Goal: Navigation & Orientation: Find specific page/section

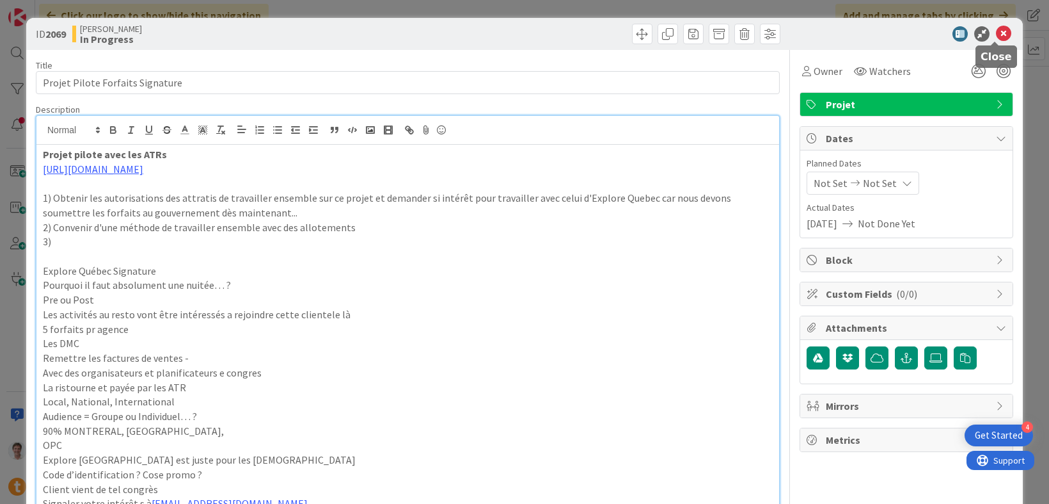
click at [996, 35] on icon at bounding box center [1003, 33] width 15 height 15
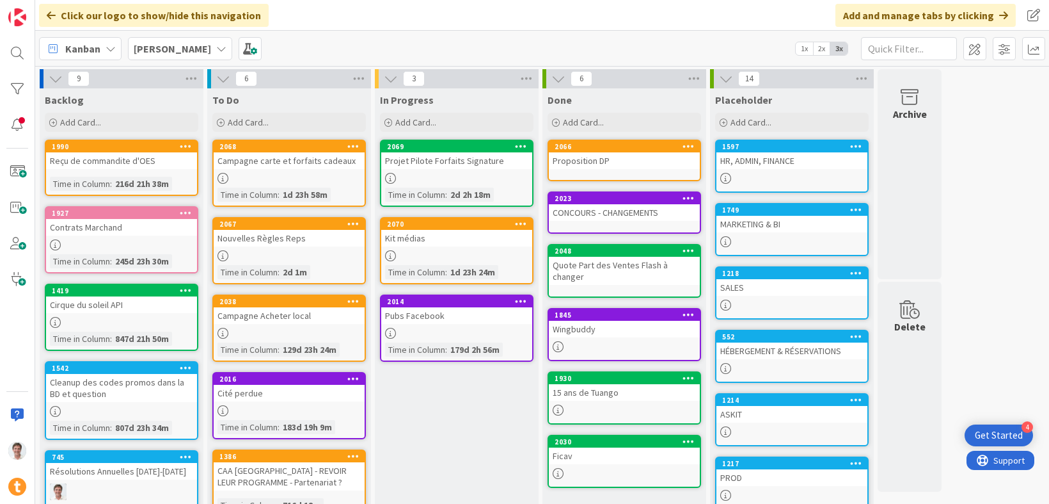
click at [151, 50] on b "[PERSON_NAME]" at bounding box center [172, 48] width 77 height 13
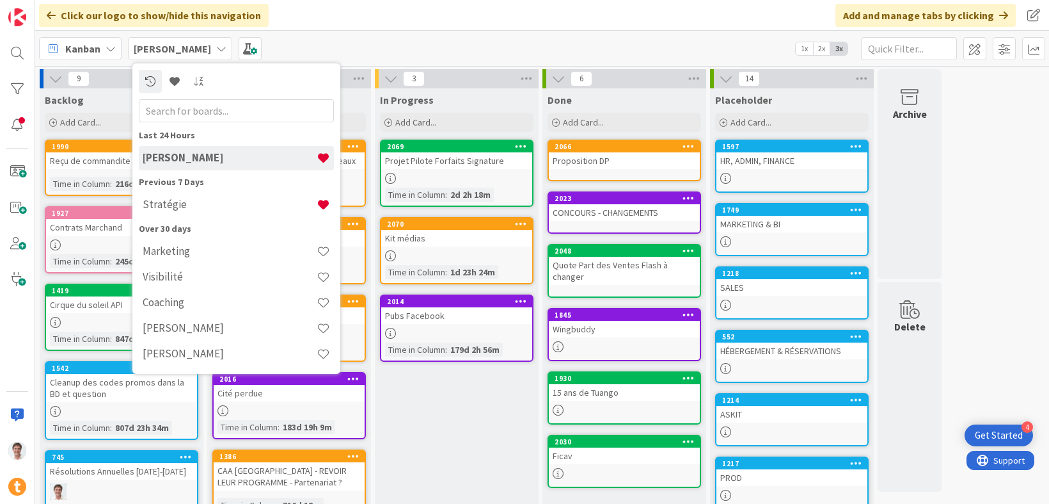
click at [177, 216] on div "Stratégie" at bounding box center [236, 206] width 195 height 26
click at [178, 203] on h4 "Stratégie" at bounding box center [230, 204] width 174 height 13
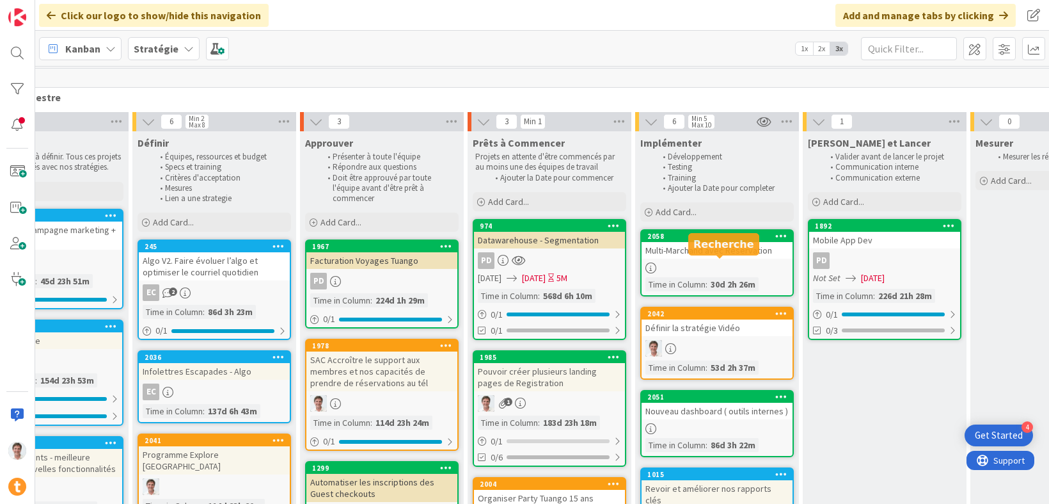
scroll to position [0, 794]
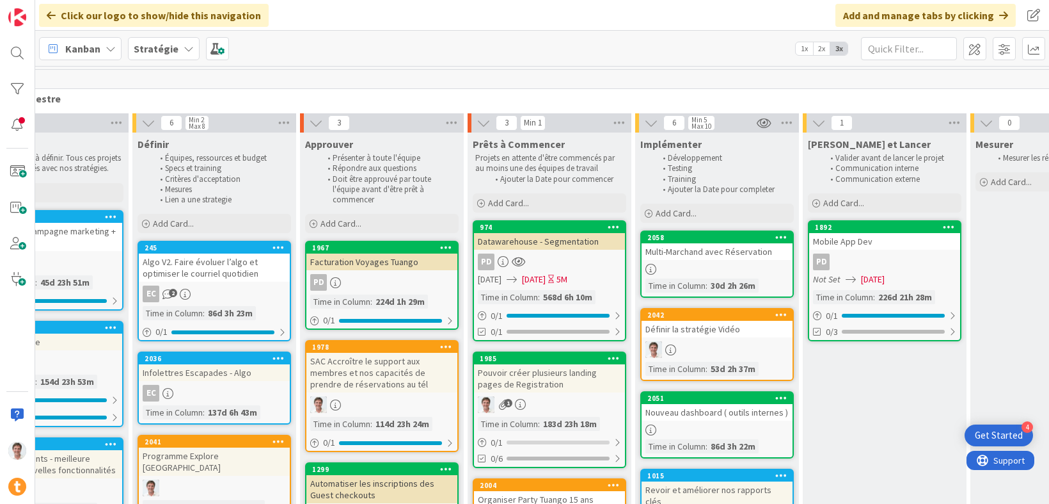
click at [178, 44] on div "Stratégie" at bounding box center [164, 48] width 72 height 23
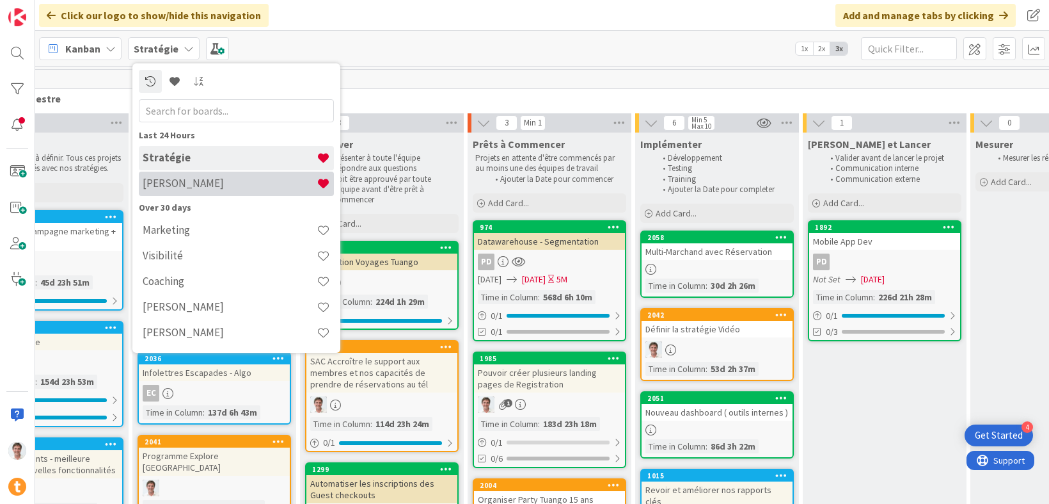
click at [191, 189] on h4 "[PERSON_NAME]" at bounding box center [230, 183] width 174 height 13
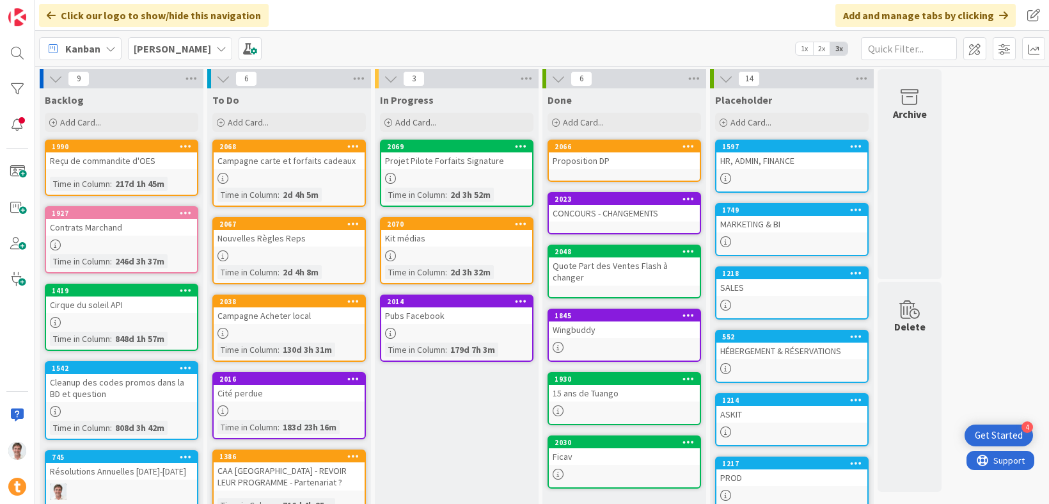
click at [796, 161] on div "HR, ADMIN, FINANCE" at bounding box center [792, 160] width 151 height 17
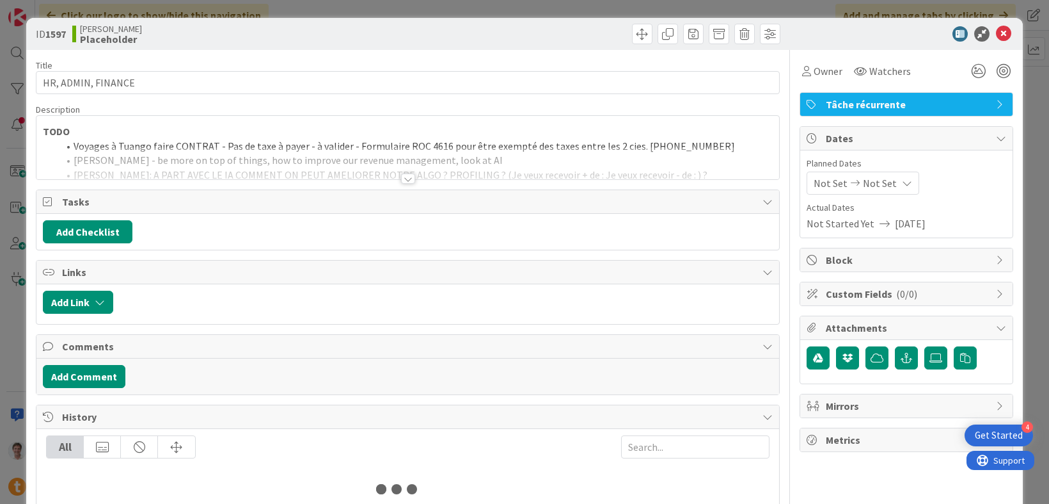
click at [405, 182] on div at bounding box center [408, 178] width 14 height 10
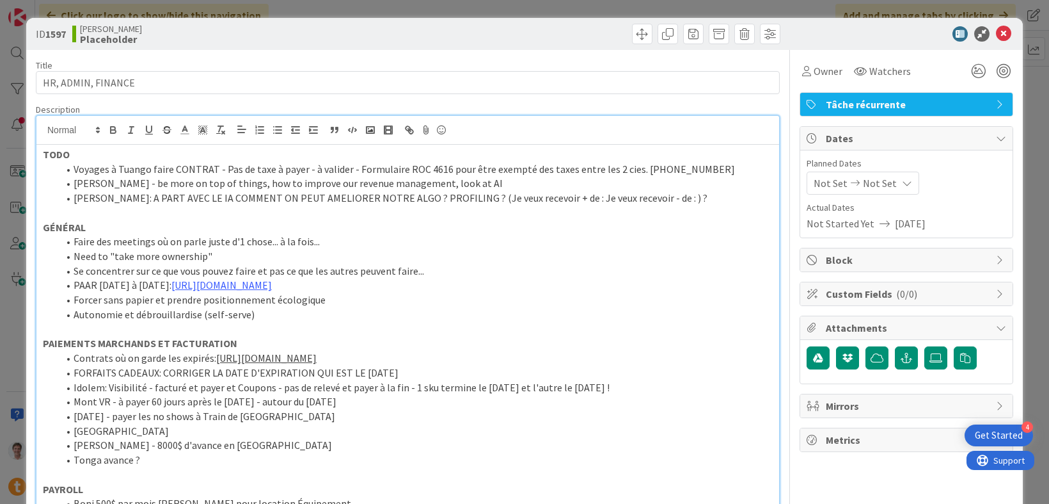
click at [661, 197] on li "[PERSON_NAME]: A PART AVEC LE IA COMMENT ON PEUT AMELIORER NOTRE ALGO ? PROFILI…" at bounding box center [415, 198] width 715 height 15
click at [129, 213] on p at bounding box center [408, 212] width 730 height 15
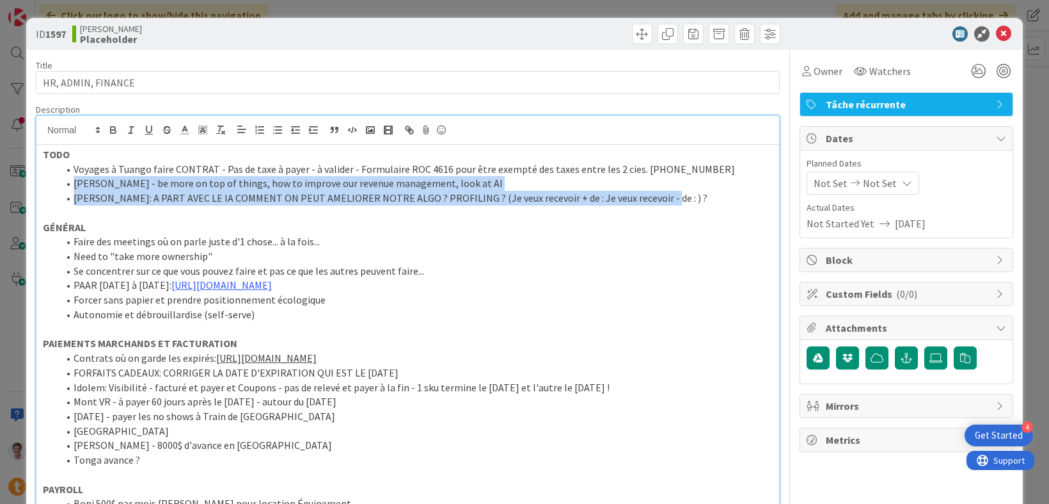
drag, startPoint x: 661, startPoint y: 201, endPoint x: 47, endPoint y: 186, distance: 614.5
click at [47, 186] on ol "Voyages à Tuango faire CONTRAT - Pas de taxe à payer - à valider - Formulaire R…" at bounding box center [408, 184] width 730 height 44
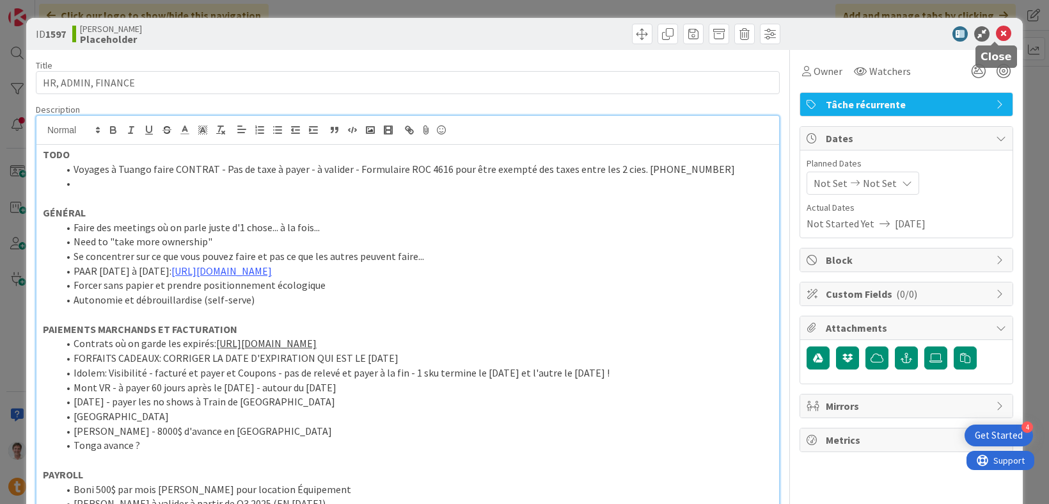
click at [996, 27] on icon at bounding box center [1003, 33] width 15 height 15
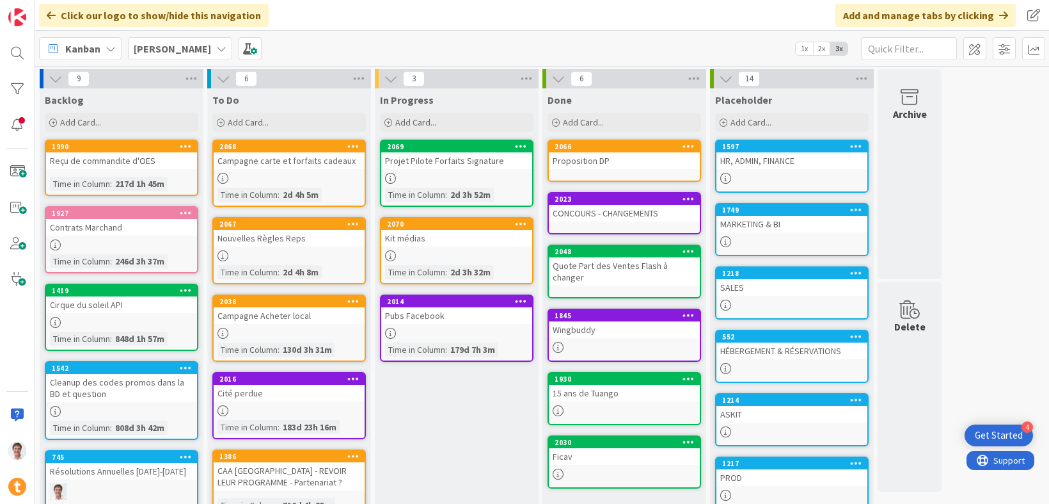
click at [759, 225] on div "MARKETING & BI" at bounding box center [792, 224] width 151 height 17
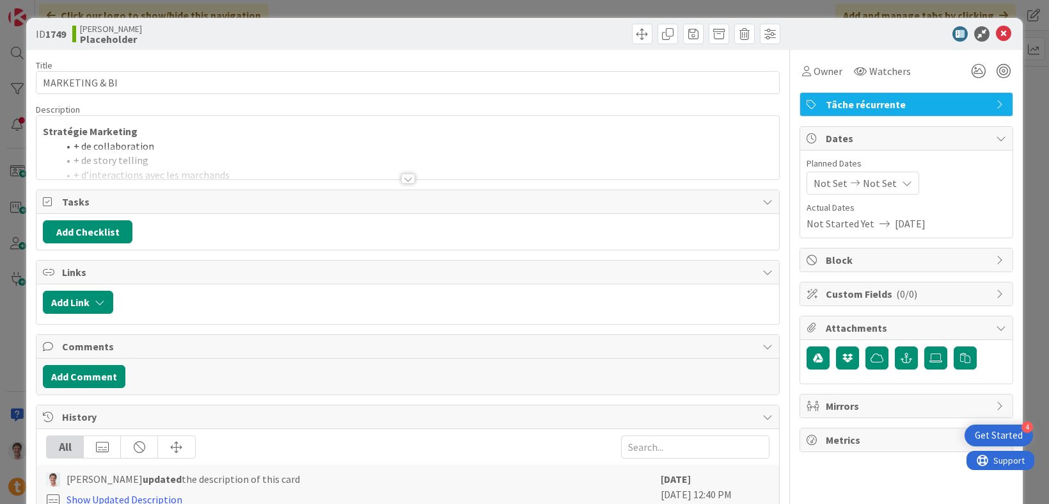
click at [319, 170] on div at bounding box center [407, 163] width 743 height 33
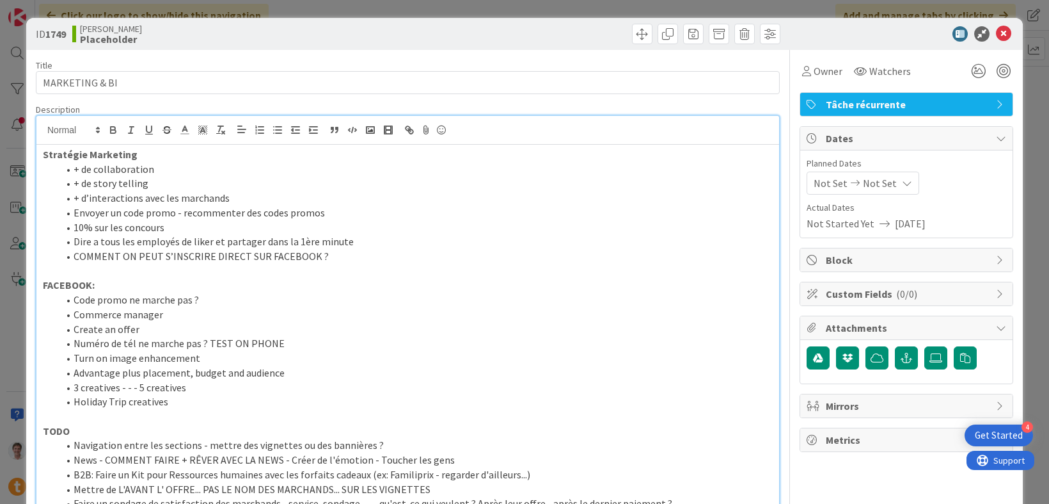
click at [341, 251] on li "COMMENT ON PEUT S’INSCRIRE DIRECT SUR FACEBOOK ?" at bounding box center [415, 256] width 715 height 15
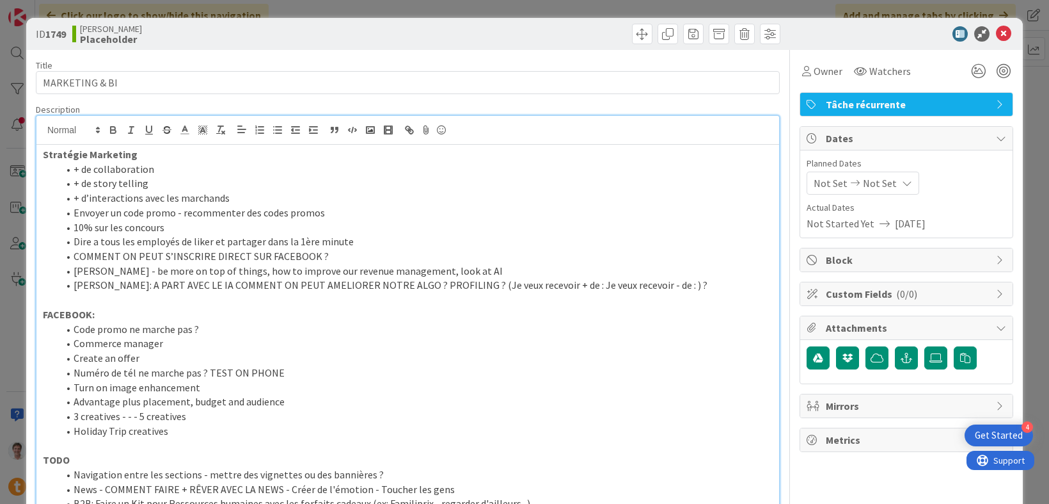
click at [72, 271] on li "[PERSON_NAME] - be more on top of things, how to improve our revenue management…" at bounding box center [415, 271] width 715 height 15
click at [346, 246] on li "Dire a tous les employés de liker et partager dans la 1ère minute" at bounding box center [415, 241] width 715 height 15
click at [330, 262] on li "COMMENT ON PEUT S’INSCRIRE DIRECT SUR FACEBOOK ?" at bounding box center [415, 256] width 715 height 15
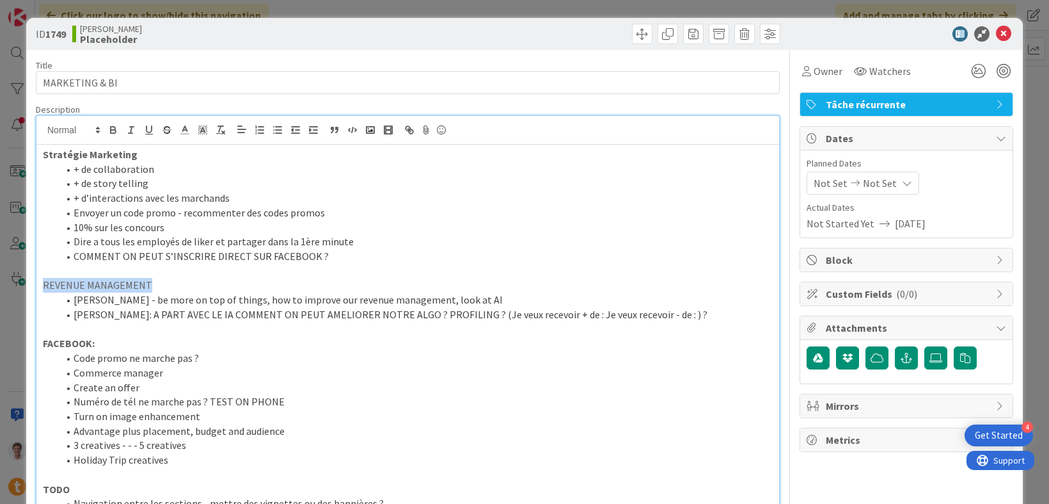
drag, startPoint x: 147, startPoint y: 283, endPoint x: 38, endPoint y: 285, distance: 108.2
click at [108, 127] on icon "button" at bounding box center [114, 130] width 12 height 12
click at [183, 310] on li "[PERSON_NAME]: A PART AVEC LE IA COMMENT ON PEUT AMELIORER NOTRE ALGO ? PROFILI…" at bounding box center [415, 314] width 715 height 15
click at [205, 326] on p at bounding box center [408, 329] width 730 height 15
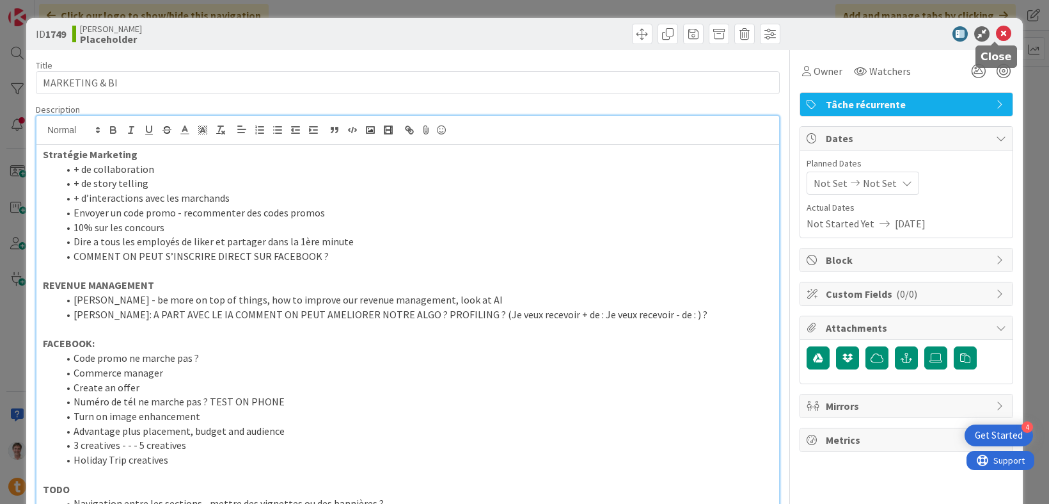
click at [996, 35] on icon at bounding box center [1003, 33] width 15 height 15
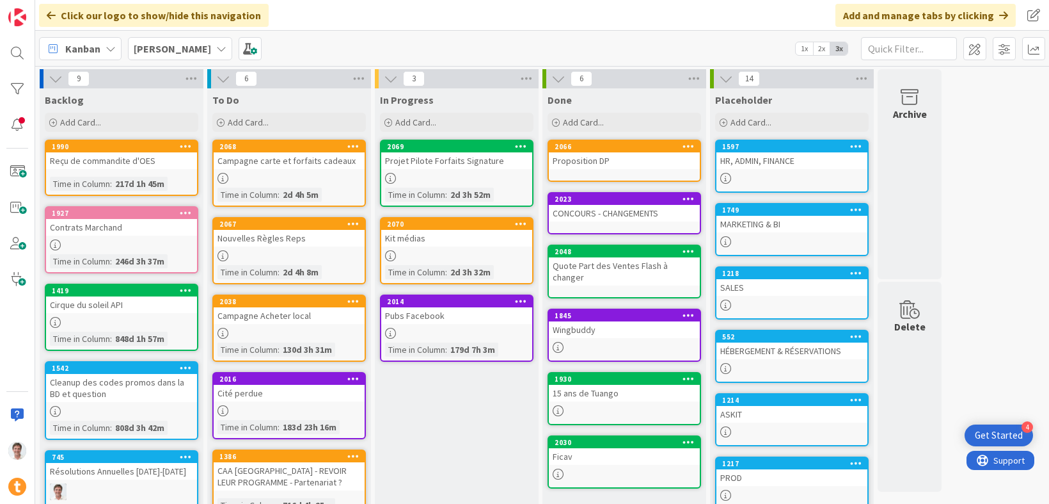
click at [781, 162] on div "HR, ADMIN, FINANCE" at bounding box center [792, 160] width 151 height 17
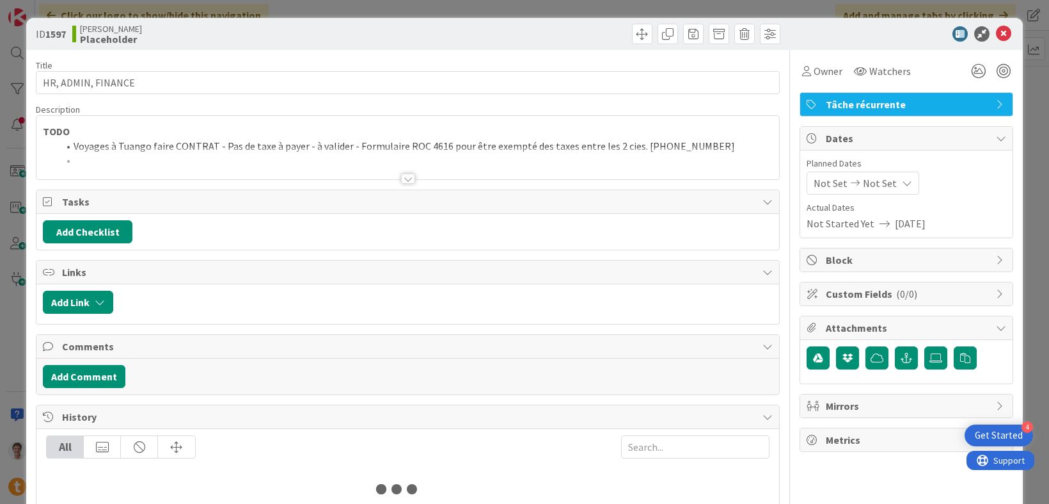
click at [500, 145] on li "Voyages à Tuango faire CONTRAT - Pas de taxe à payer - à valider - Formulaire R…" at bounding box center [415, 146] width 715 height 15
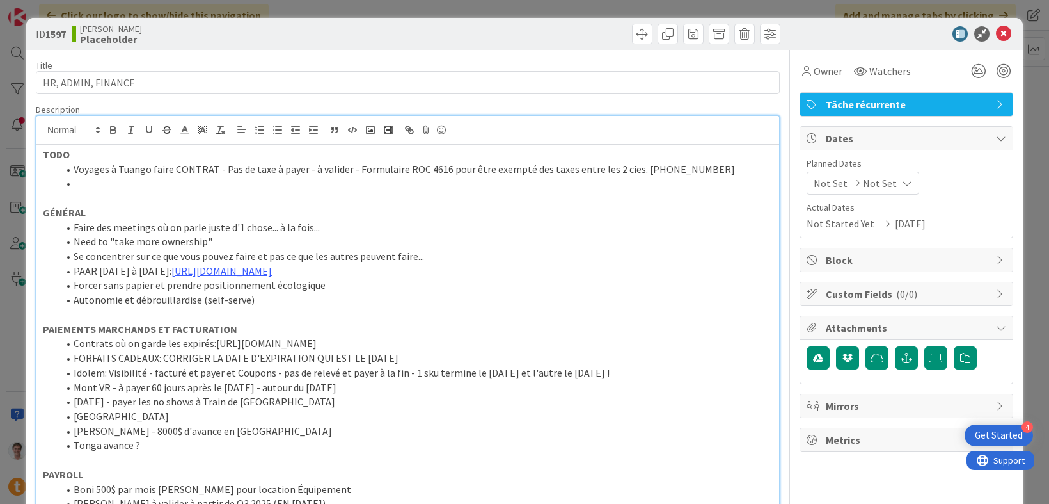
click at [245, 186] on li at bounding box center [415, 183] width 715 height 15
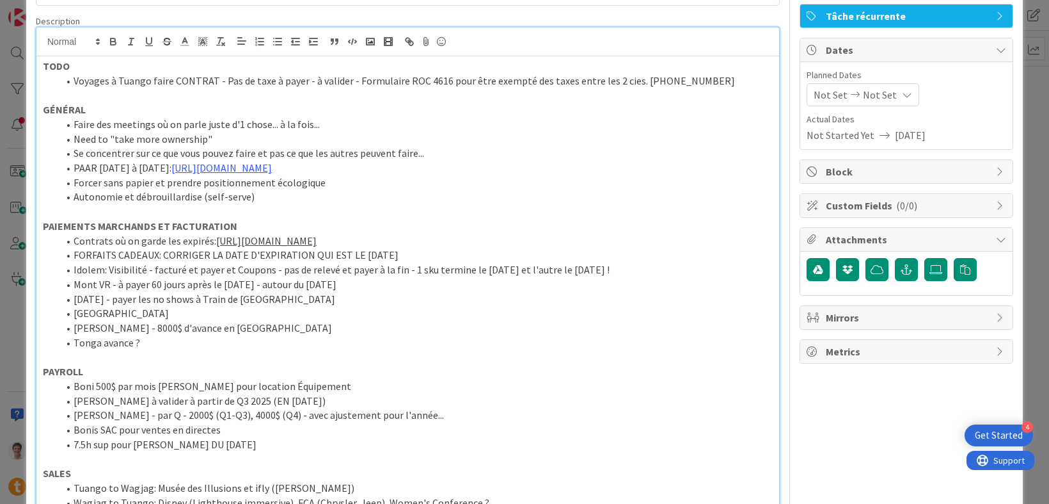
scroll to position [96, 0]
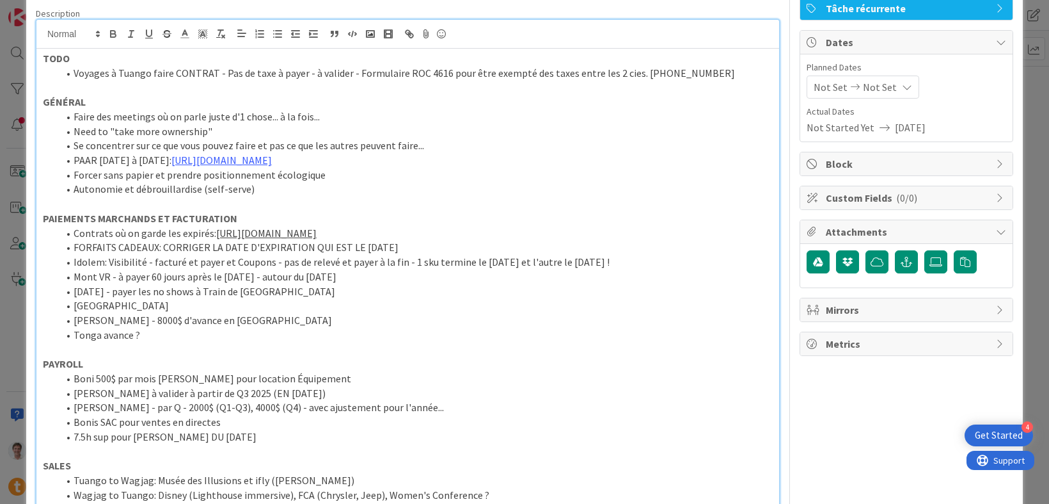
click at [147, 338] on li "Tonga avance ?" at bounding box center [415, 335] width 715 height 15
drag, startPoint x: 145, startPoint y: 337, endPoint x: 57, endPoint y: 337, distance: 87.7
click at [57, 337] on ol "Contrats où on garde les expirés: [URL][DOMAIN_NAME] FORFAITS CADEAUX: CORRIGER…" at bounding box center [408, 284] width 730 height 116
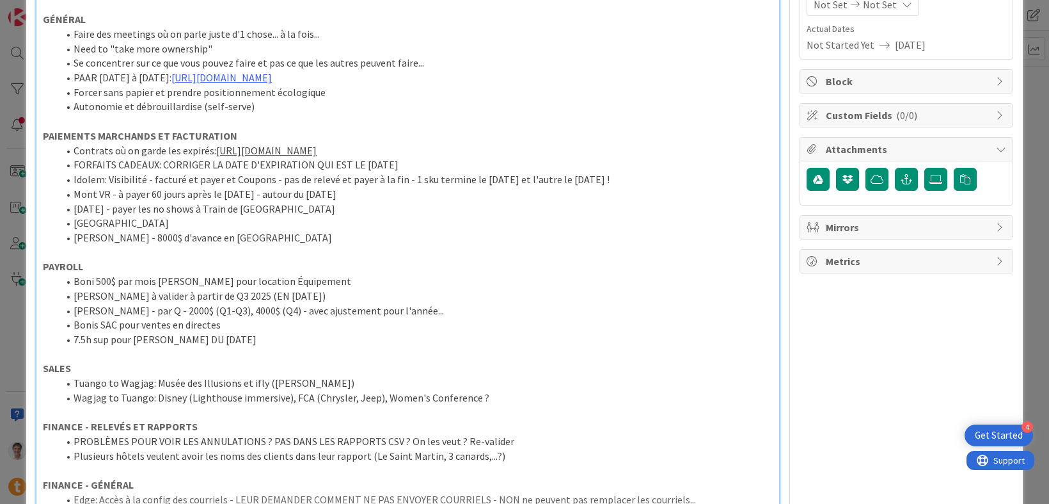
scroll to position [187, 0]
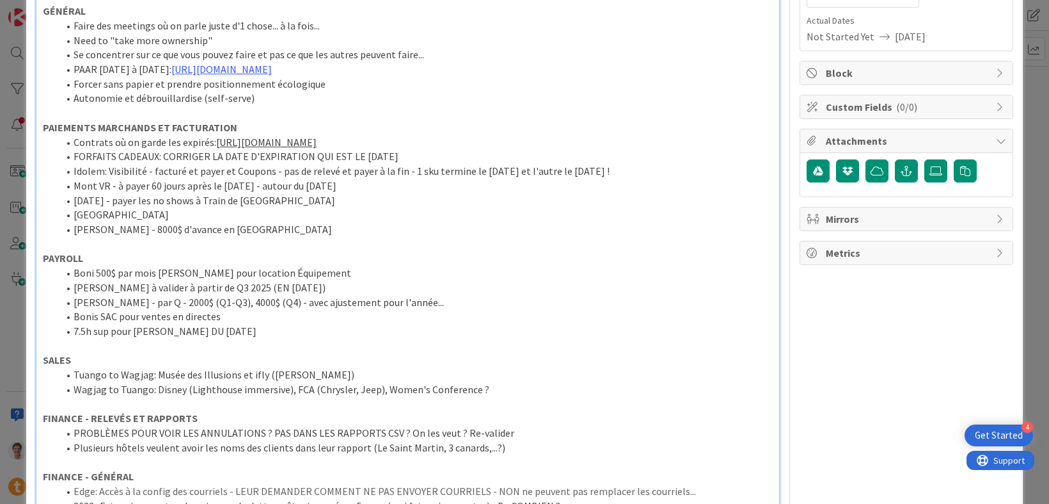
click at [240, 229] on li "[PERSON_NAME] - 8000$ d'avance en [GEOGRAPHIC_DATA]" at bounding box center [415, 229] width 715 height 15
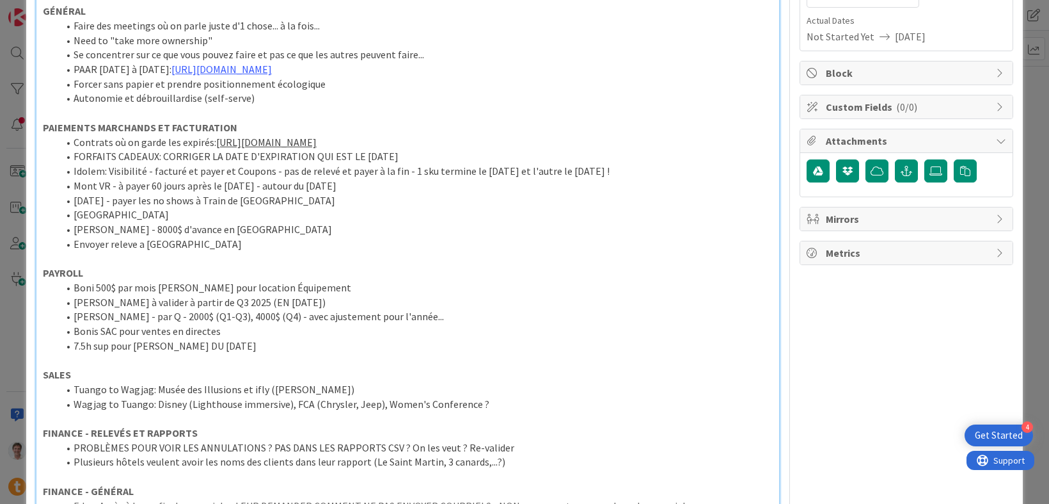
click at [139, 264] on p at bounding box center [408, 258] width 730 height 15
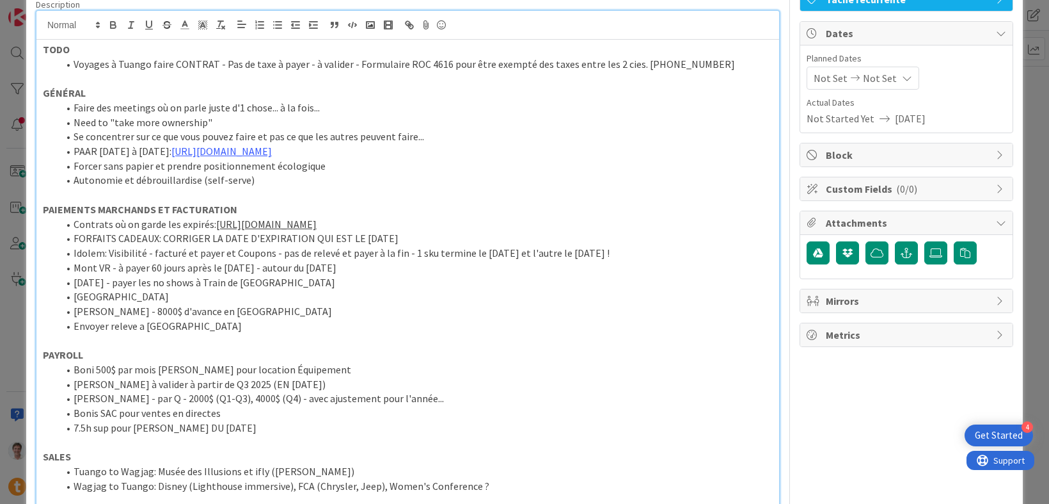
scroll to position [0, 0]
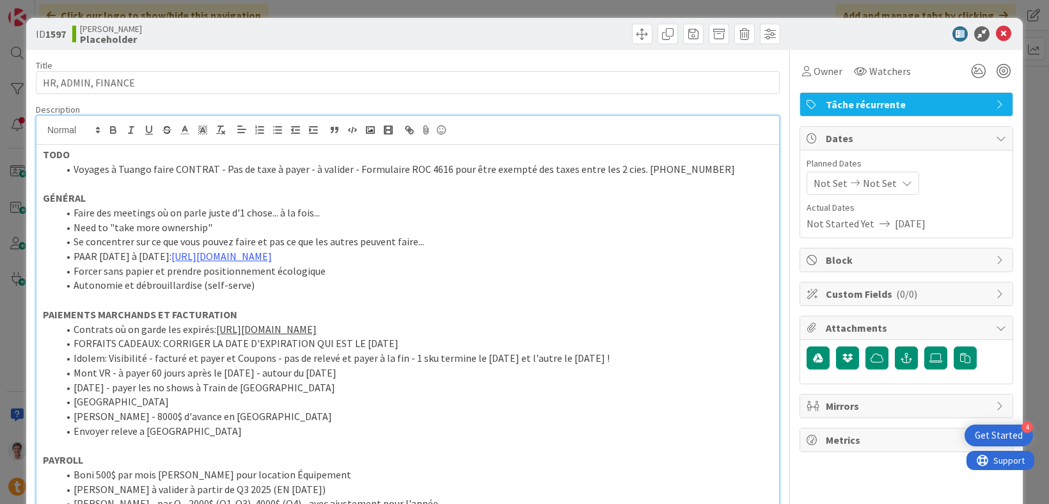
click at [690, 170] on li "Voyages à Tuango faire CONTRAT - Pas de taxe à payer - à valider - Formulaire R…" at bounding box center [415, 169] width 715 height 15
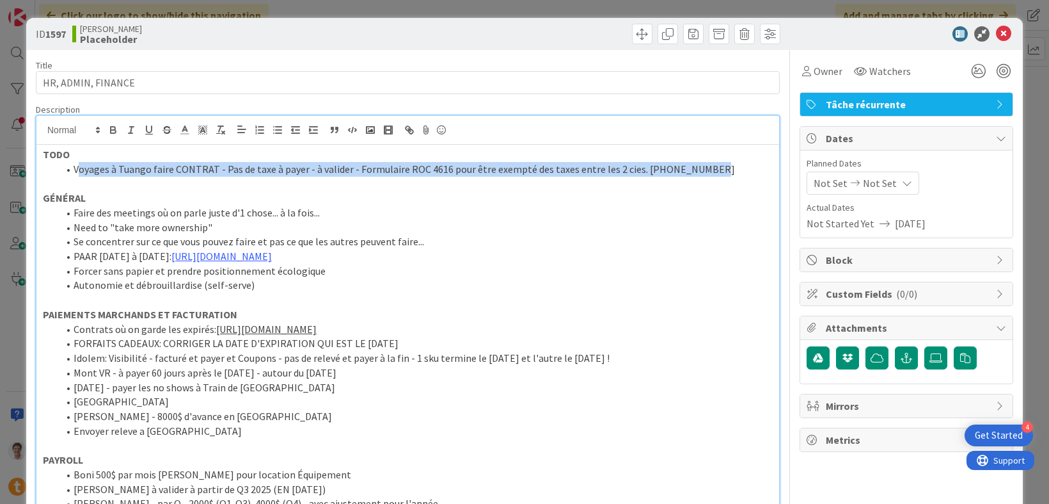
drag, startPoint x: 696, startPoint y: 168, endPoint x: 77, endPoint y: 165, distance: 618.1
click at [77, 165] on li "Voyages à Tuango faire CONTRAT - Pas de taxe à payer - à valider - Formulaire R…" at bounding box center [415, 169] width 715 height 15
click at [668, 171] on li "Voyages à Tuango faire CONTRAT - Pas de taxe à payer - à valider - Formulaire R…" at bounding box center [415, 169] width 715 height 15
drag, startPoint x: 700, startPoint y: 175, endPoint x: 71, endPoint y: 173, distance: 629.0
click at [71, 173] on li "Voyages à Tuango faire CONTRAT - Pas de taxe à payer - à valider - Formulaire R…" at bounding box center [415, 169] width 715 height 15
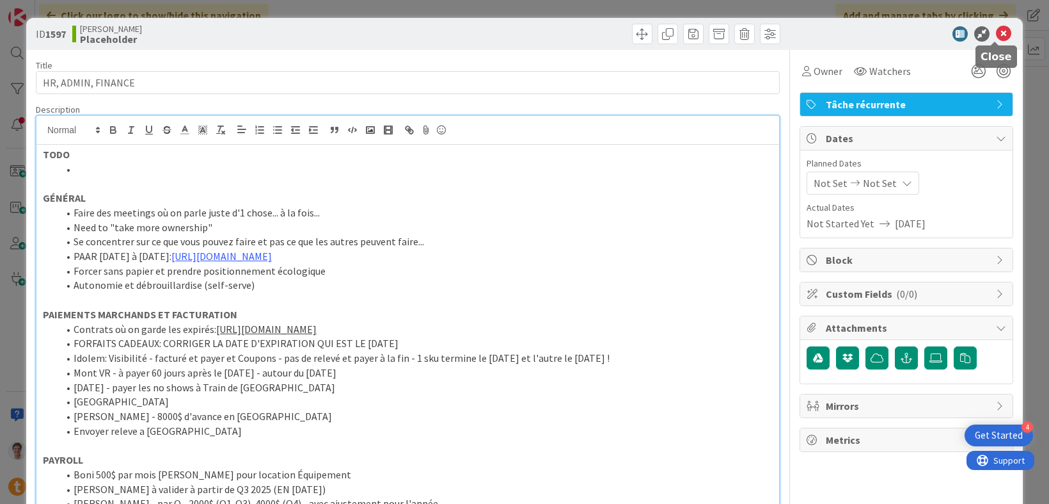
click at [996, 36] on icon at bounding box center [1003, 33] width 15 height 15
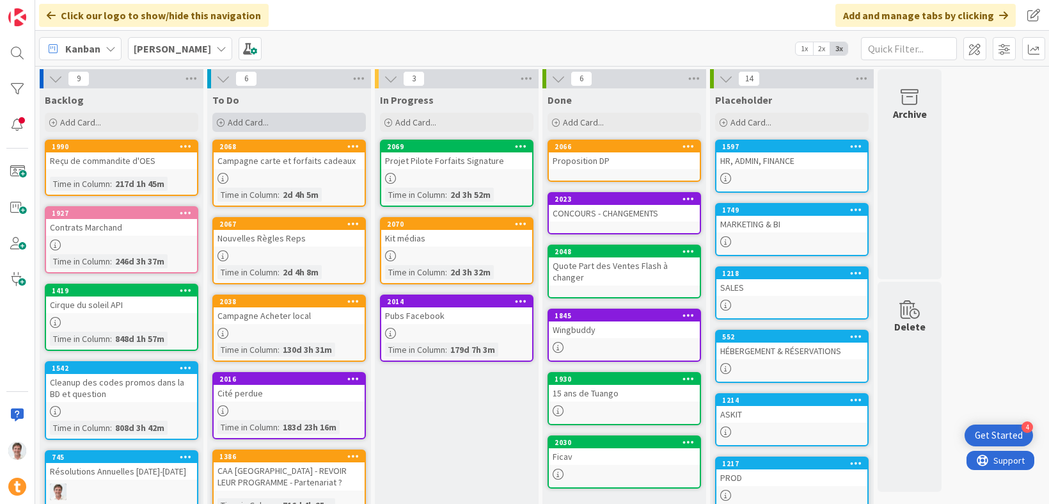
click at [269, 120] on div "Add Card..." at bounding box center [289, 122] width 154 height 19
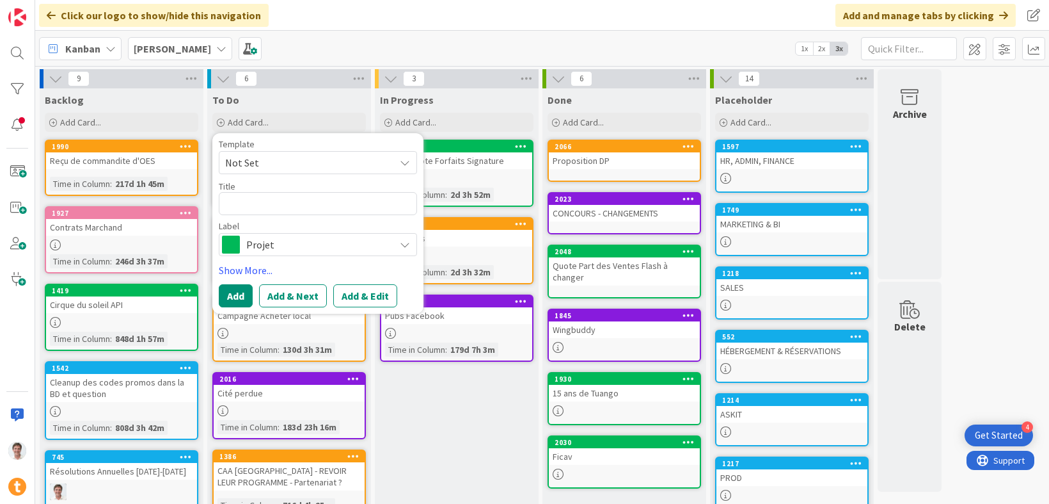
click at [267, 251] on span "Projet" at bounding box center [317, 244] width 142 height 18
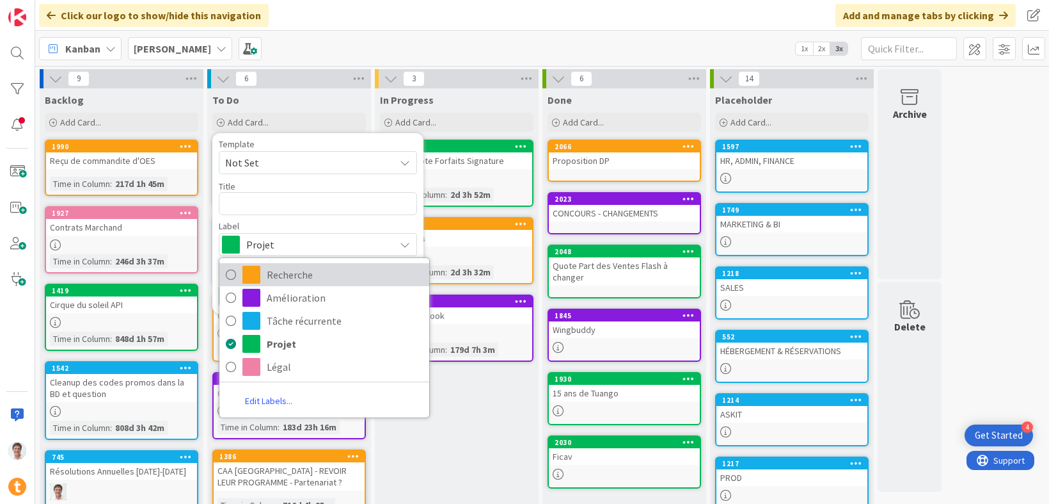
click at [271, 267] on span "Recherche" at bounding box center [345, 274] width 156 height 19
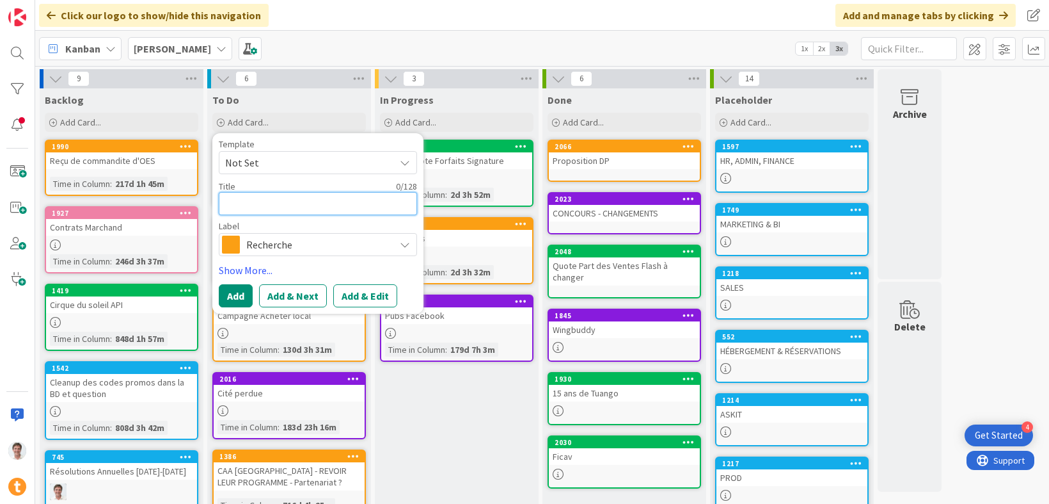
click at [260, 205] on textarea at bounding box center [318, 203] width 198 height 23
type textarea "x"
type textarea "t"
type textarea "x"
type textarea "ta"
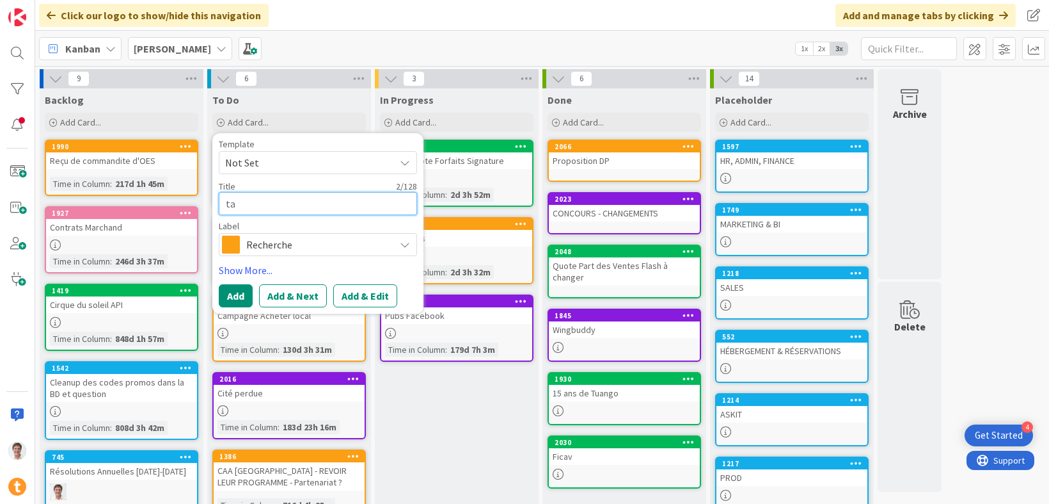
type textarea "x"
type textarea "tax"
type textarea "x"
type textarea "taxe"
type textarea "x"
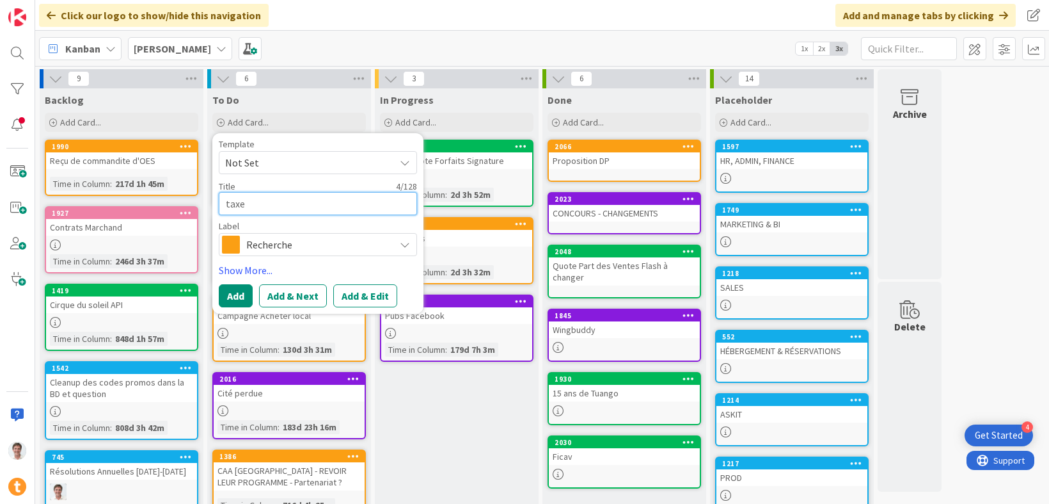
type textarea "taxes"
click at [213, 203] on div "Template Not Set Title 5 / 128 taxes Label Recherche Recherche Amélioration Tâc…" at bounding box center [317, 223] width 211 height 180
type textarea "x"
type textarea "Taxes"
click at [238, 299] on button "Add" at bounding box center [236, 295] width 34 height 23
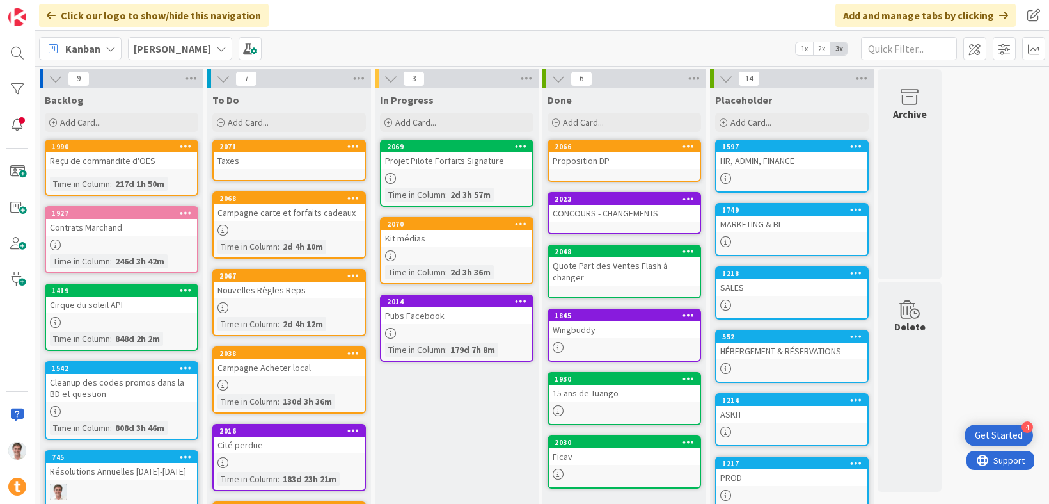
drag, startPoint x: 288, startPoint y: 193, endPoint x: 280, endPoint y: 171, distance: 23.3
click at [280, 171] on link "2071 Taxes" at bounding box center [289, 160] width 154 height 42
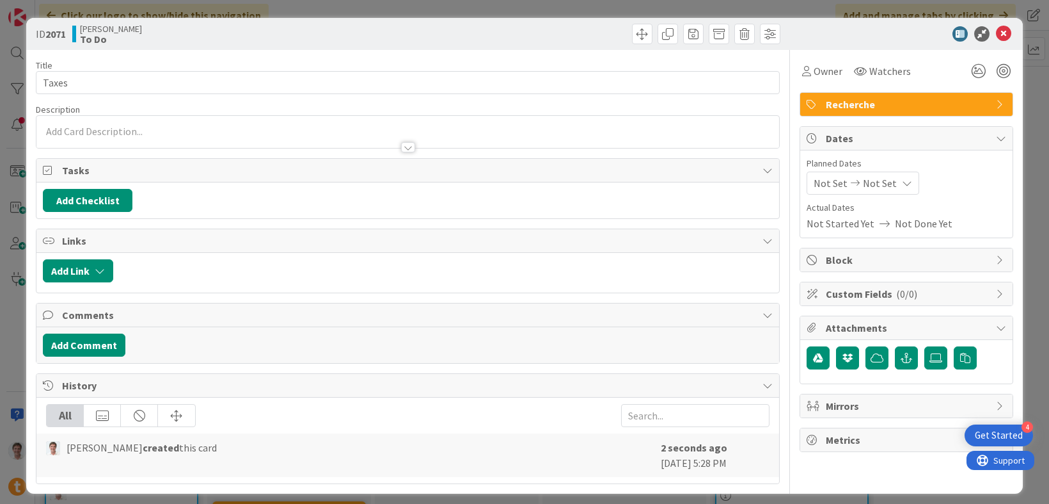
click at [259, 131] on p at bounding box center [408, 131] width 730 height 15
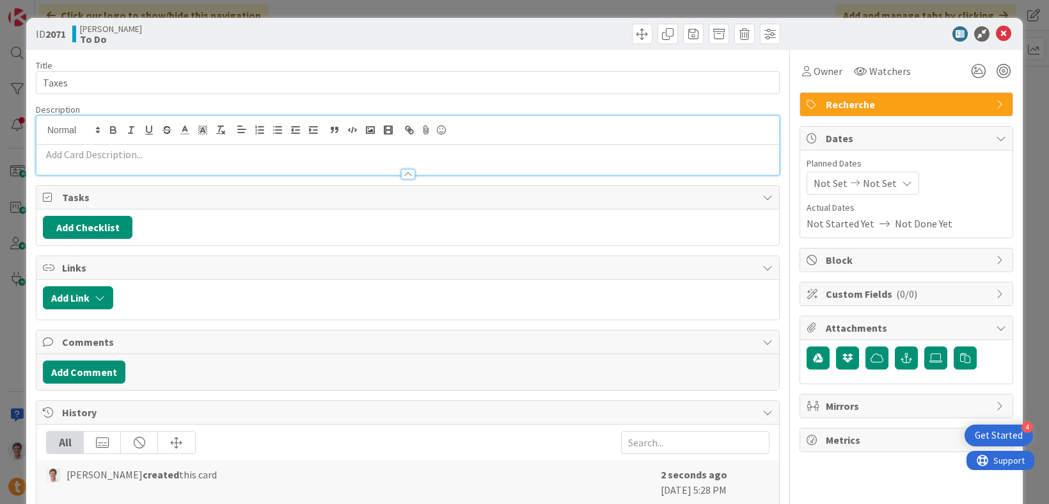
click at [229, 156] on p at bounding box center [408, 154] width 730 height 15
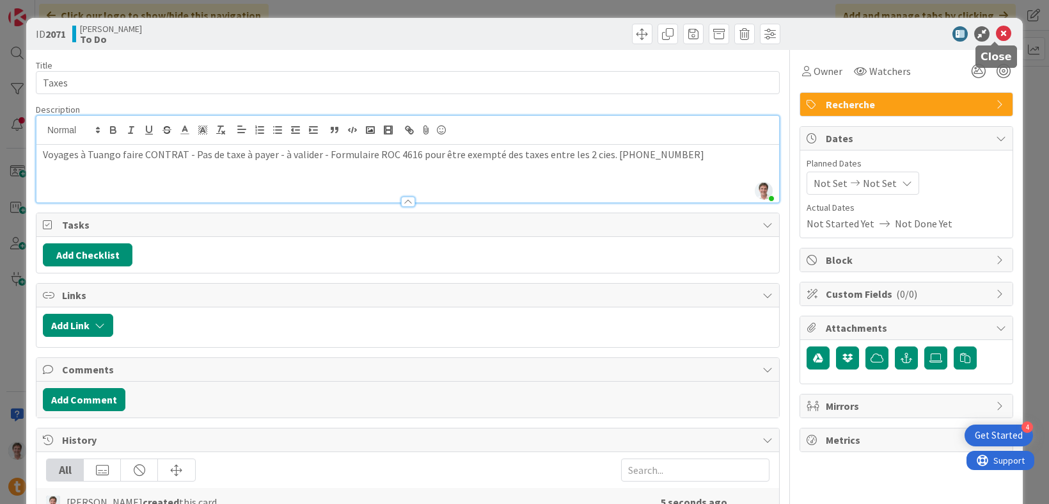
click at [998, 36] on icon at bounding box center [1003, 33] width 15 height 15
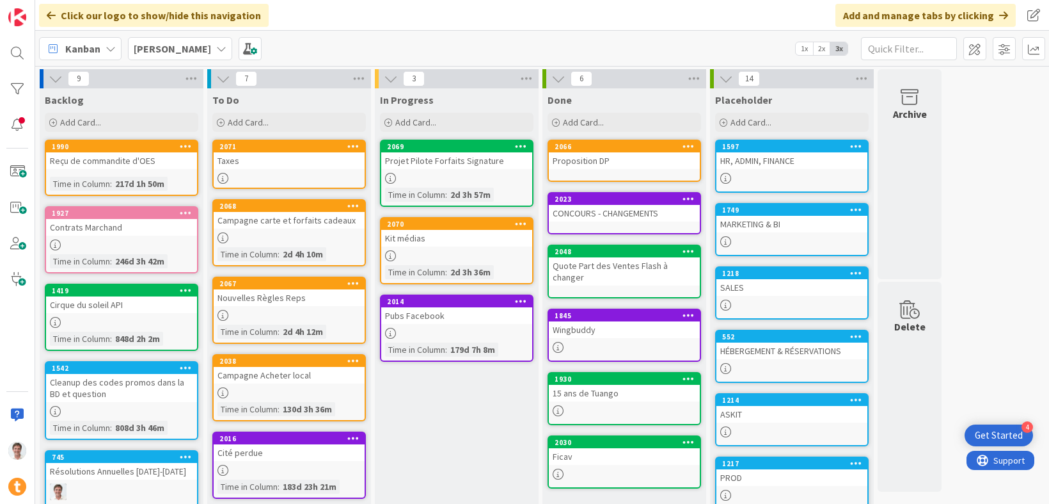
click at [266, 164] on div "Taxes" at bounding box center [289, 160] width 151 height 17
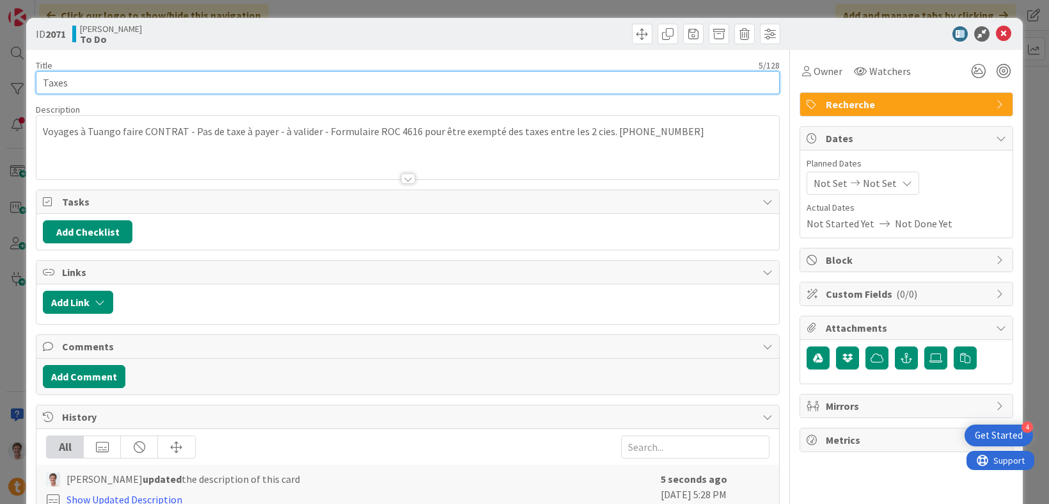
click at [162, 84] on input "Taxes" at bounding box center [408, 82] width 744 height 23
type input "Taxes inter co"
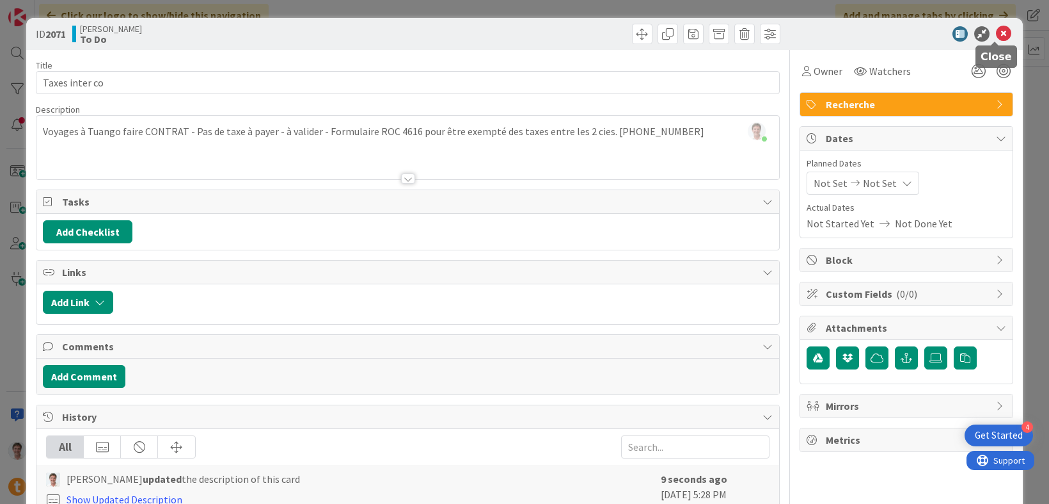
click at [1003, 29] on div at bounding box center [900, 33] width 227 height 15
click at [996, 34] on icon at bounding box center [1003, 33] width 15 height 15
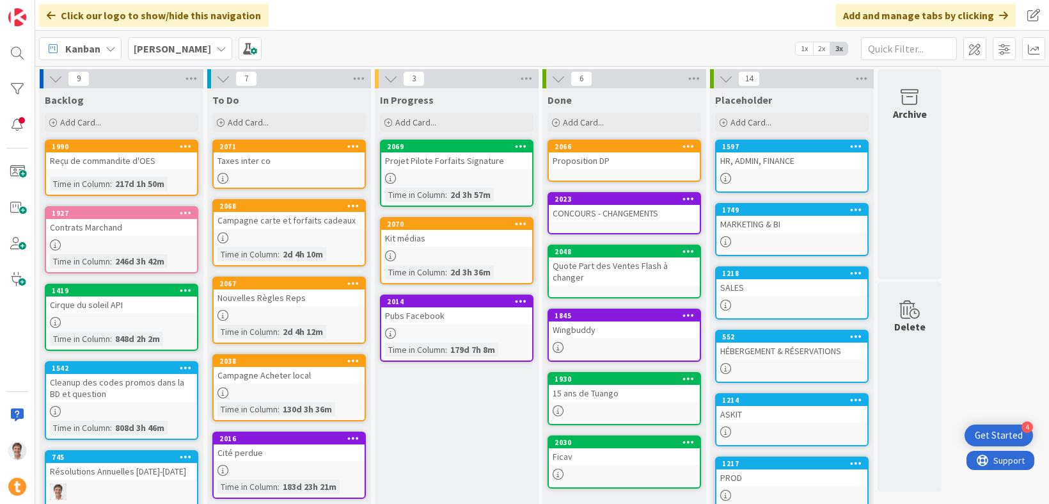
click at [751, 160] on div "HR, ADMIN, FINANCE" at bounding box center [792, 160] width 151 height 17
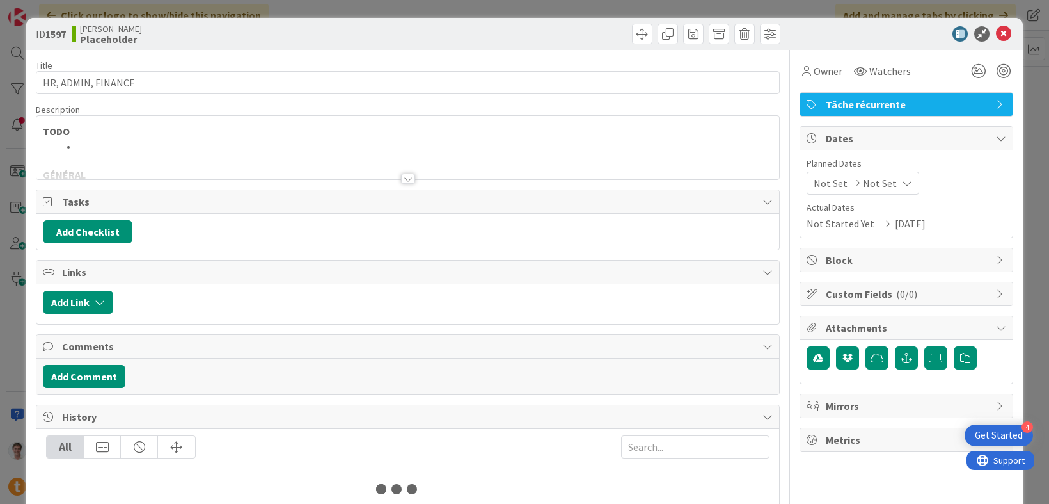
click at [105, 136] on p "TODO" at bounding box center [408, 131] width 730 height 15
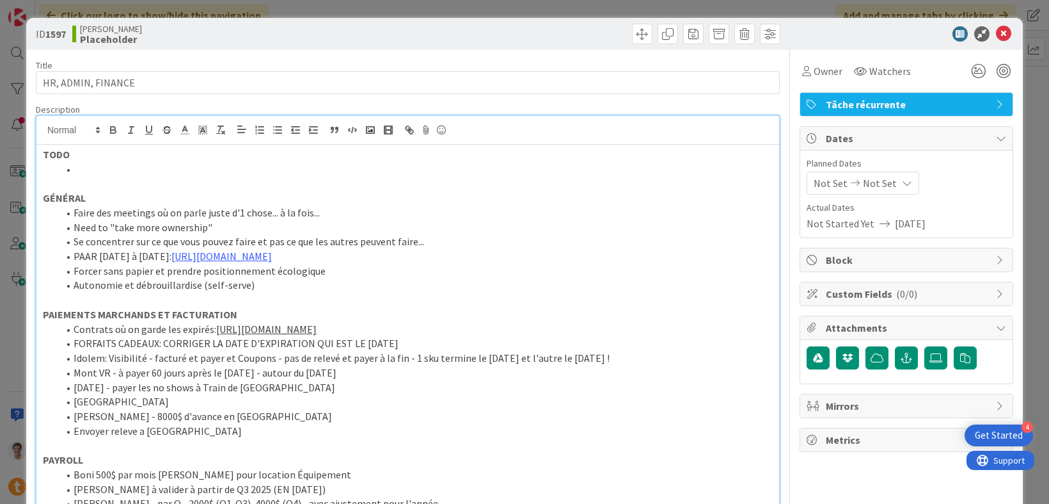
drag, startPoint x: 40, startPoint y: 198, endPoint x: 41, endPoint y: 163, distance: 35.2
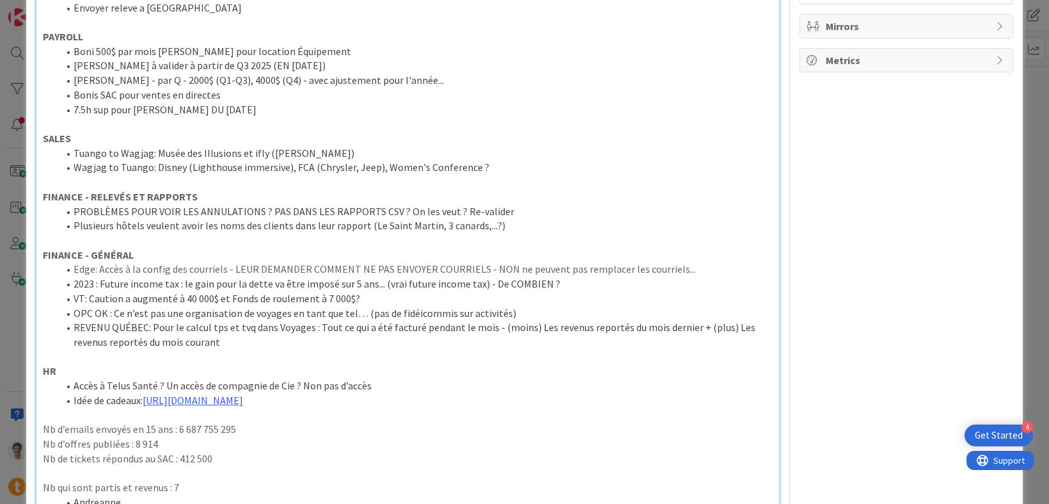
scroll to position [386, 0]
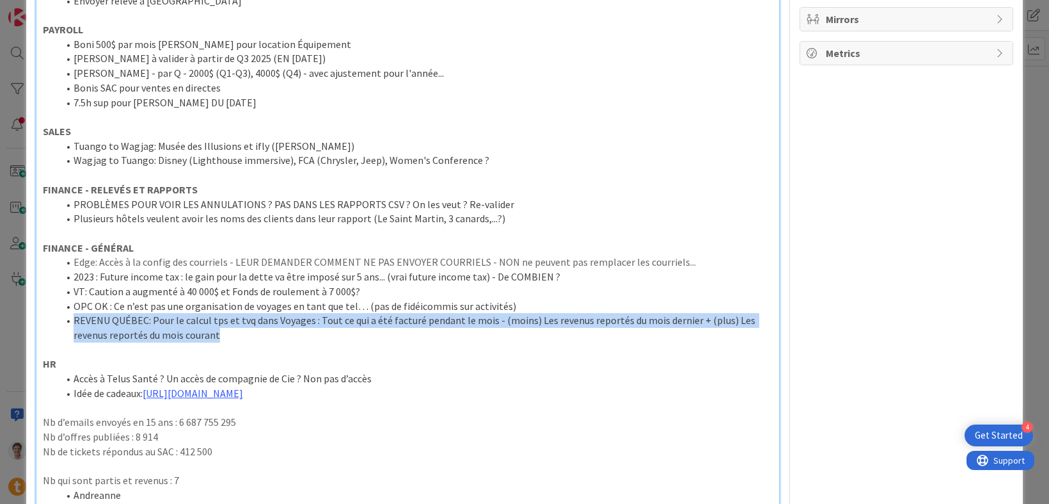
drag, startPoint x: 231, startPoint y: 333, endPoint x: 39, endPoint y: 321, distance: 192.4
click at [39, 321] on div "GÉNÉRAL [PERSON_NAME] des meetings où on parle juste d'1 chose... à la fois... …" at bounding box center [407, 376] width 743 height 1236
click at [127, 317] on li "REVENU QUÉBEC: Pour le calcul tps et tvq dans Voyages : Tout ce qui a été factu…" at bounding box center [415, 327] width 715 height 29
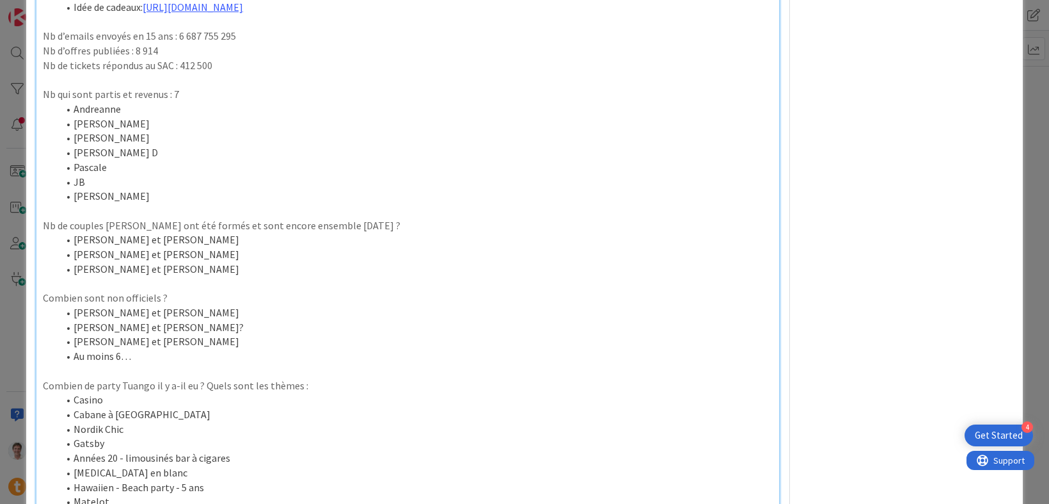
scroll to position [774, 0]
click at [136, 223] on p "Nb de couples [PERSON_NAME] ont été formés et sont encore ensemble [DATE] ?" at bounding box center [408, 223] width 730 height 15
click at [163, 228] on p "Nb de couples [PERSON_NAME] qui ont été formés et sont encore ensemble [DATE] ?" at bounding box center [408, 223] width 730 height 15
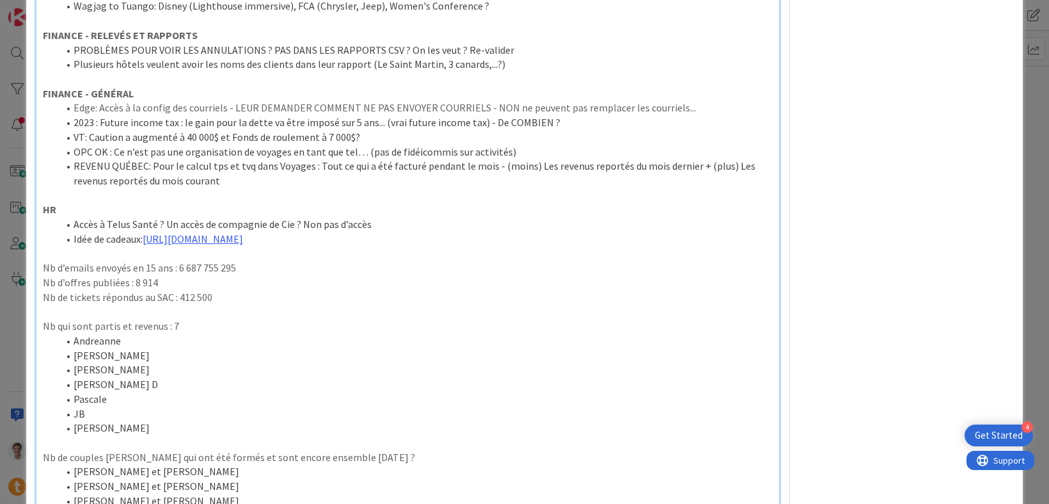
scroll to position [0, 0]
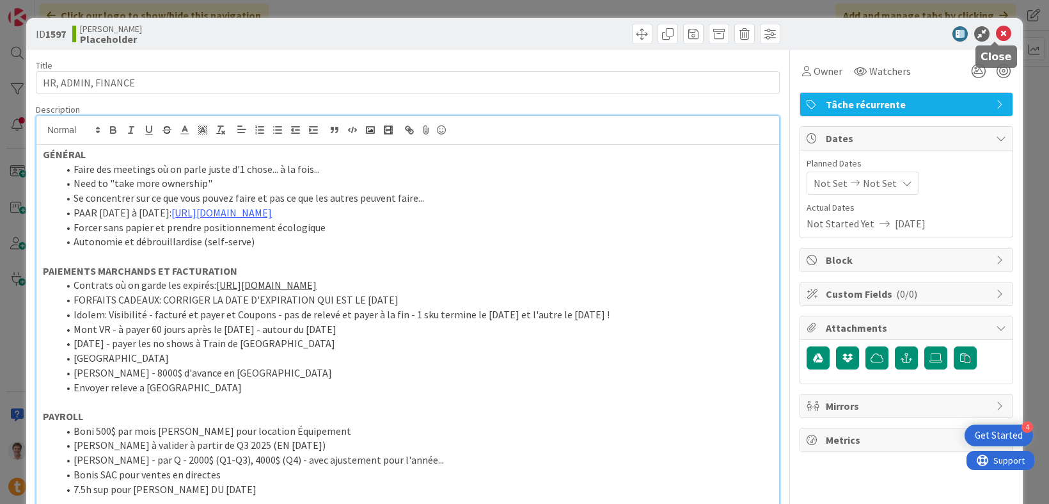
click at [998, 32] on icon at bounding box center [1003, 33] width 15 height 15
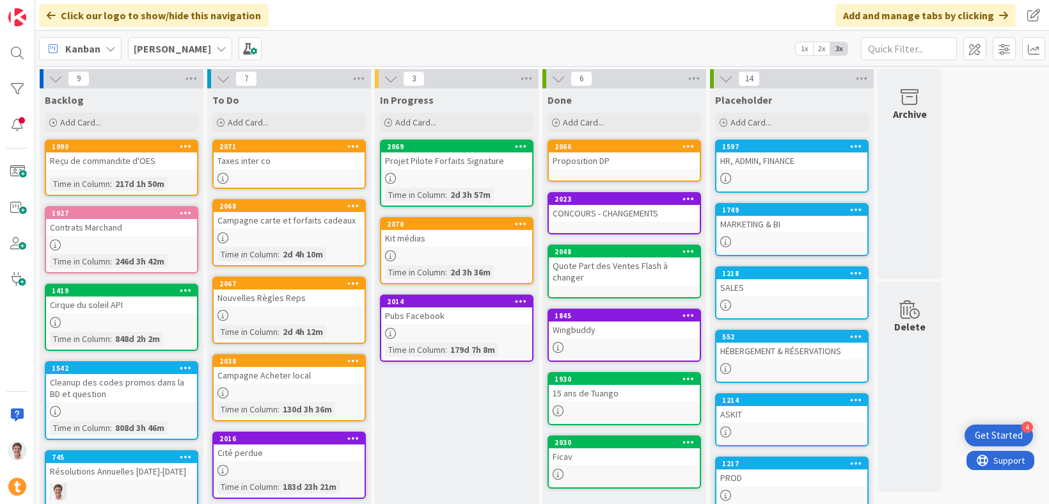
click at [753, 280] on div "SALES" at bounding box center [792, 287] width 151 height 17
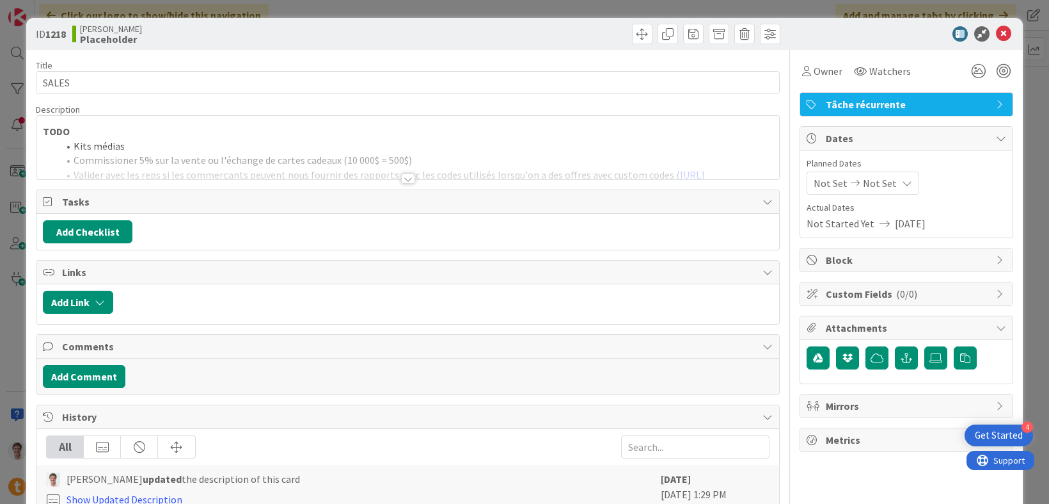
click at [401, 177] on div at bounding box center [408, 178] width 14 height 10
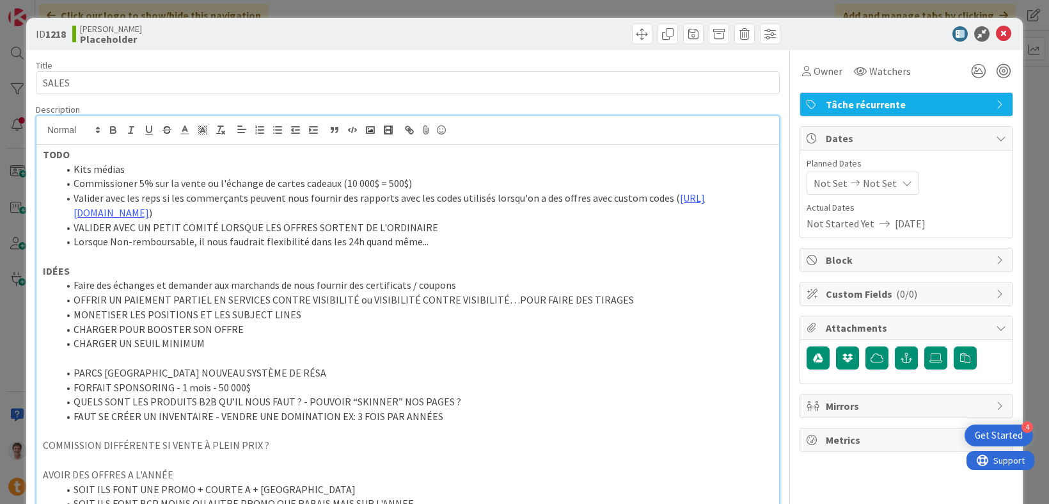
drag, startPoint x: 139, startPoint y: 169, endPoint x: 46, endPoint y: 178, distance: 93.2
click at [46, 178] on ol "Kits médias Commissioner 5% sur la vente ou l'échange de cartes cadeaux (10 000…" at bounding box center [408, 205] width 730 height 87
click at [120, 169] on li "Kits médias" at bounding box center [415, 169] width 715 height 15
drag, startPoint x: 132, startPoint y: 168, endPoint x: 70, endPoint y: 164, distance: 61.5
click at [70, 164] on li "Kits médias" at bounding box center [415, 169] width 715 height 15
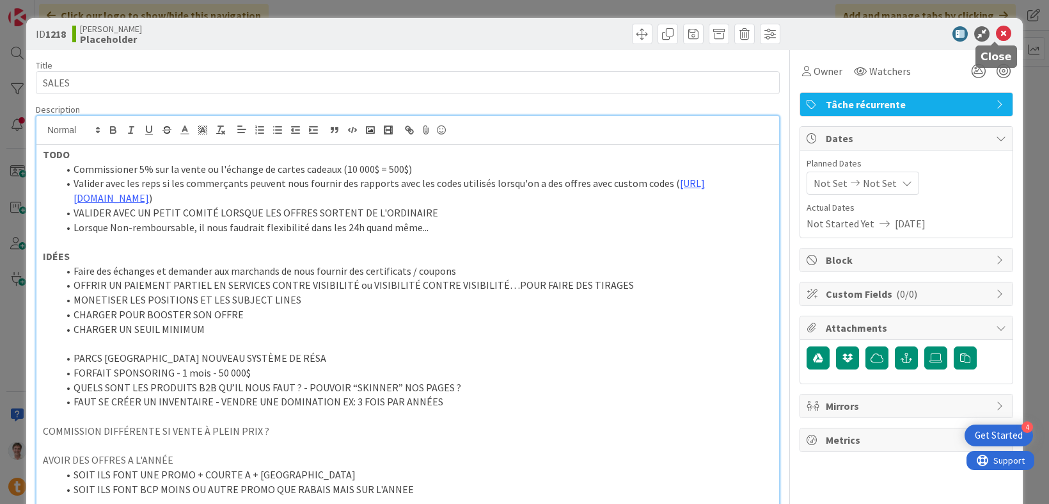
click at [996, 36] on icon at bounding box center [1003, 33] width 15 height 15
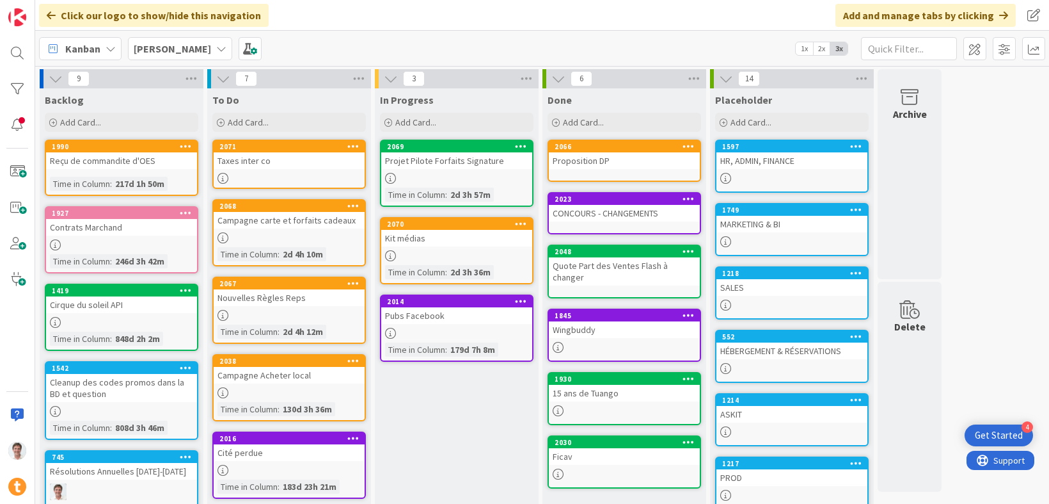
click at [773, 357] on div "HÉBERGEMENT & RÉSERVATIONS" at bounding box center [792, 350] width 151 height 17
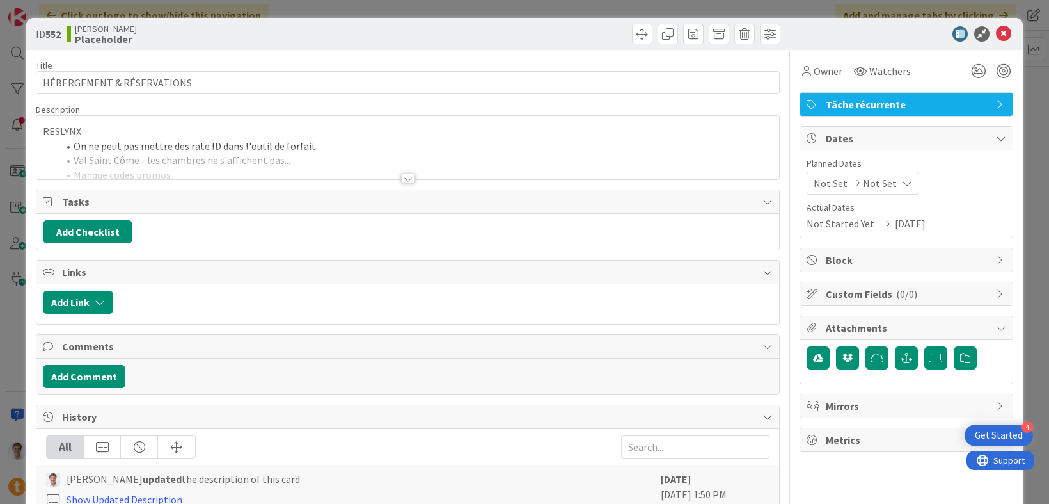
click at [406, 177] on div at bounding box center [408, 178] width 14 height 10
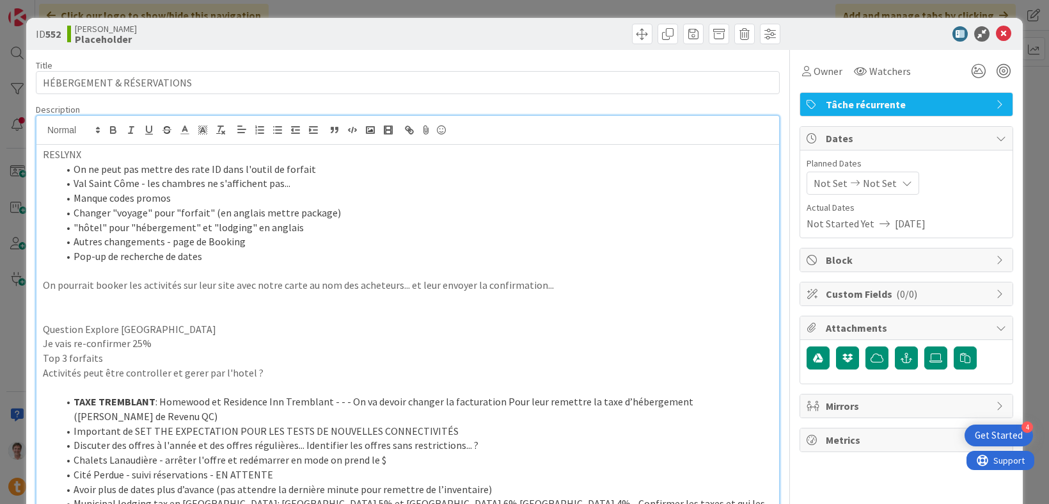
click at [182, 203] on li "Manque codes promos" at bounding box center [415, 198] width 715 height 15
click at [239, 217] on li "Changer "voyage" pour "forfait" (en anglais mettre package)" at bounding box center [415, 212] width 715 height 15
drag, startPoint x: 203, startPoint y: 246, endPoint x: 253, endPoint y: 246, distance: 49.9
click at [253, 246] on li "Autres changements - page de Booking" at bounding box center [415, 241] width 715 height 15
click at [196, 251] on li "Pop-up de recherche de dates" at bounding box center [415, 256] width 715 height 15
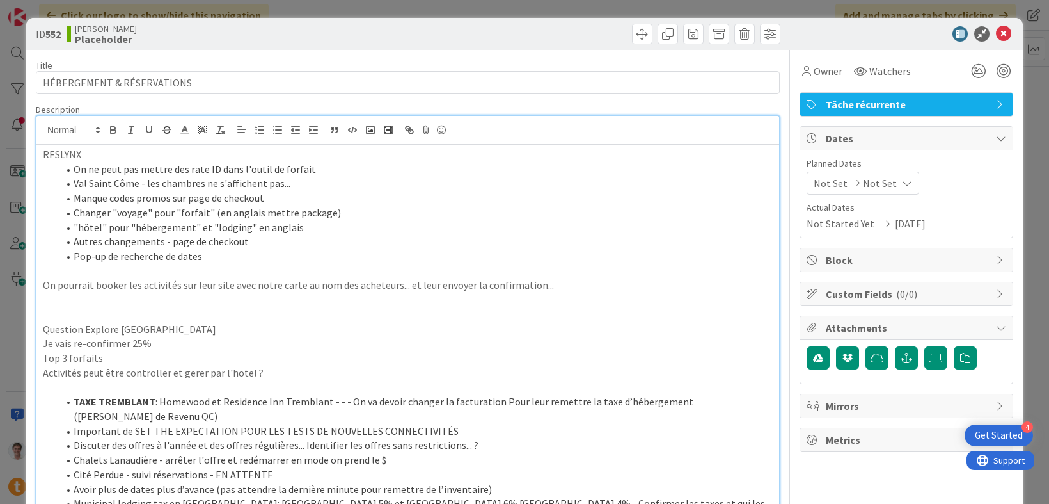
click at [208, 254] on li "Pop-up de recherche de dates" at bounding box center [415, 256] width 715 height 15
click at [158, 271] on p at bounding box center [408, 271] width 730 height 15
click at [229, 303] on p at bounding box center [408, 299] width 730 height 15
click at [61, 299] on p "On pourrait booker les activités sur leur site avec notre carte au nom des ache…" at bounding box center [408, 292] width 730 height 29
click at [117, 301] on p "On pourrait booker les activités sur leur site avec notre carte au nom des ache…" at bounding box center [408, 292] width 730 height 29
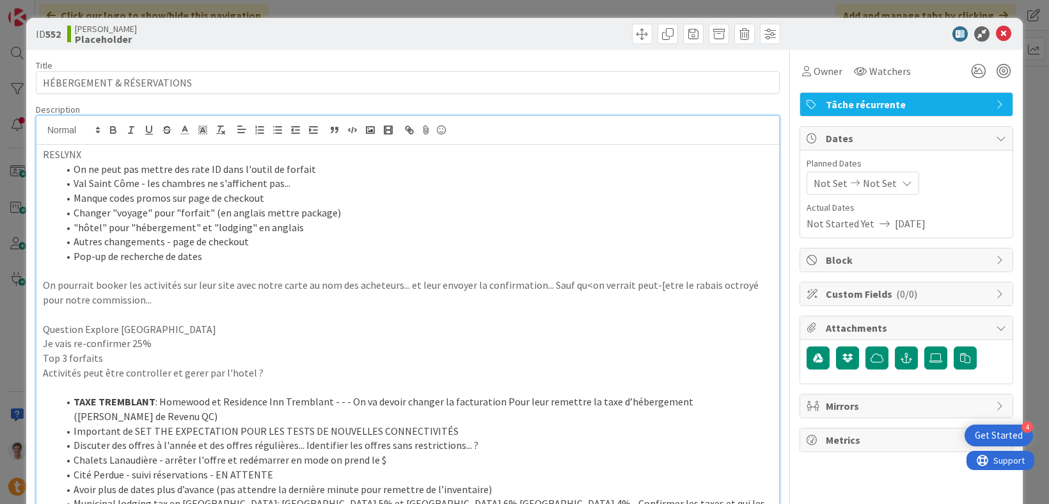
click at [119, 314] on p at bounding box center [408, 314] width 730 height 15
click at [192, 236] on li "Autres changements - page de checkout" at bounding box center [415, 241] width 715 height 15
click at [996, 35] on icon at bounding box center [1003, 33] width 15 height 15
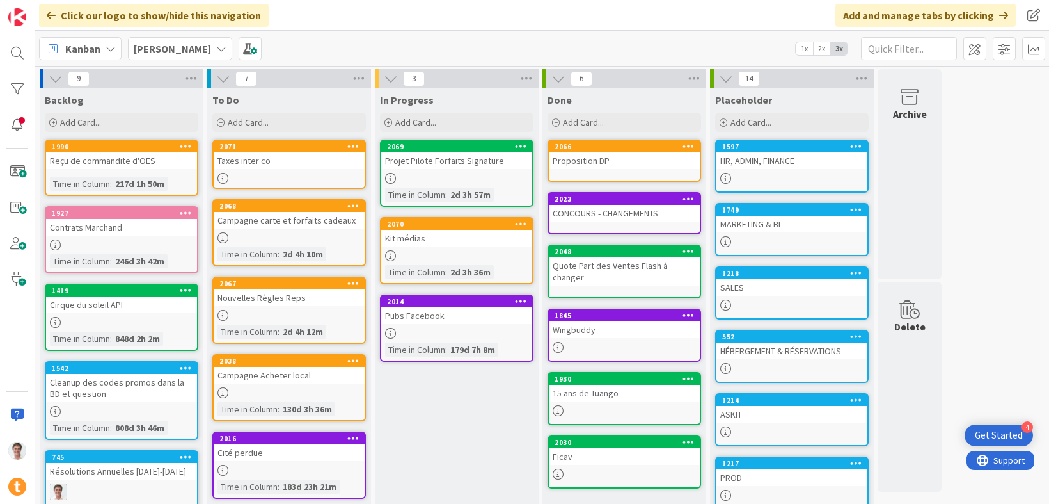
scroll to position [118, 0]
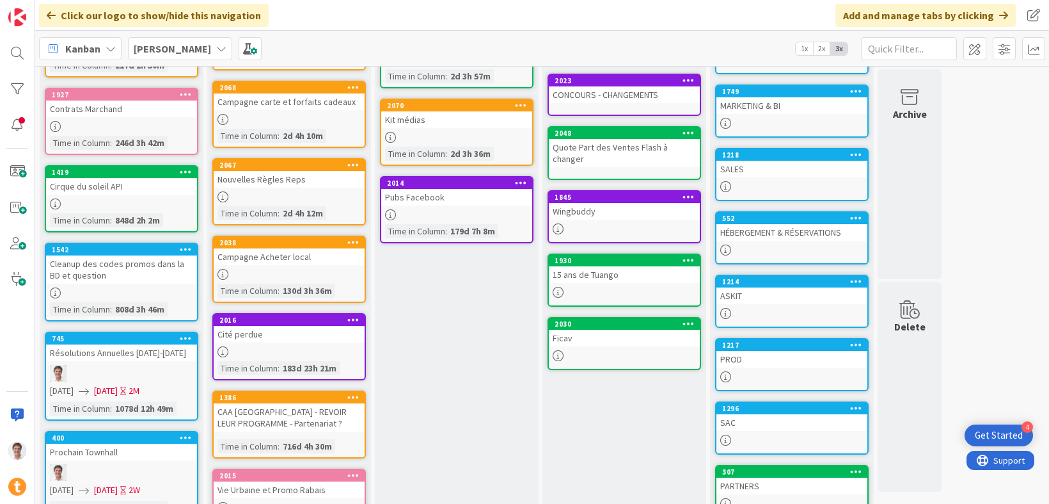
click at [759, 362] on div "PROD" at bounding box center [792, 359] width 151 height 17
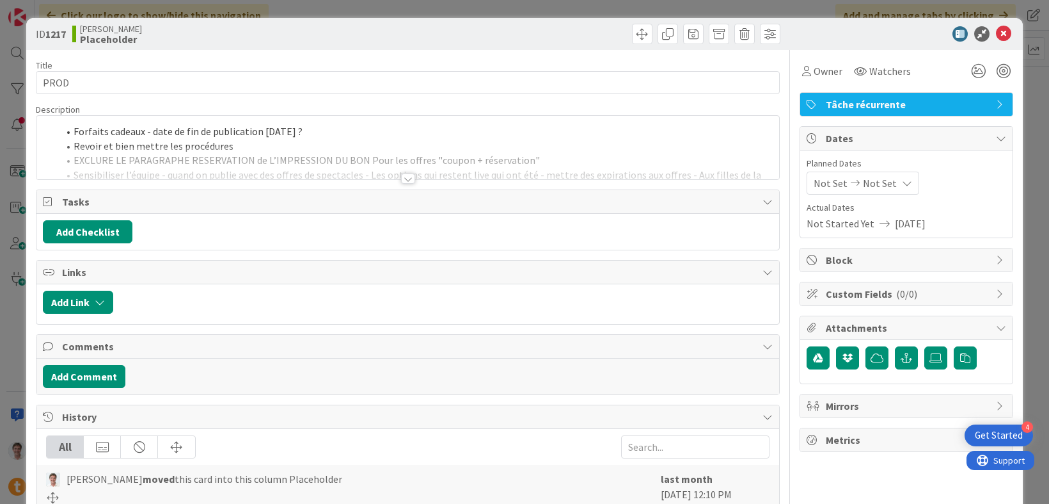
click at [410, 182] on div "Title 4 / 128 PROD Description Forfaits cadeaux - date de fin de publication [D…" at bounding box center [408, 390] width 744 height 681
click at [402, 179] on div at bounding box center [408, 178] width 14 height 10
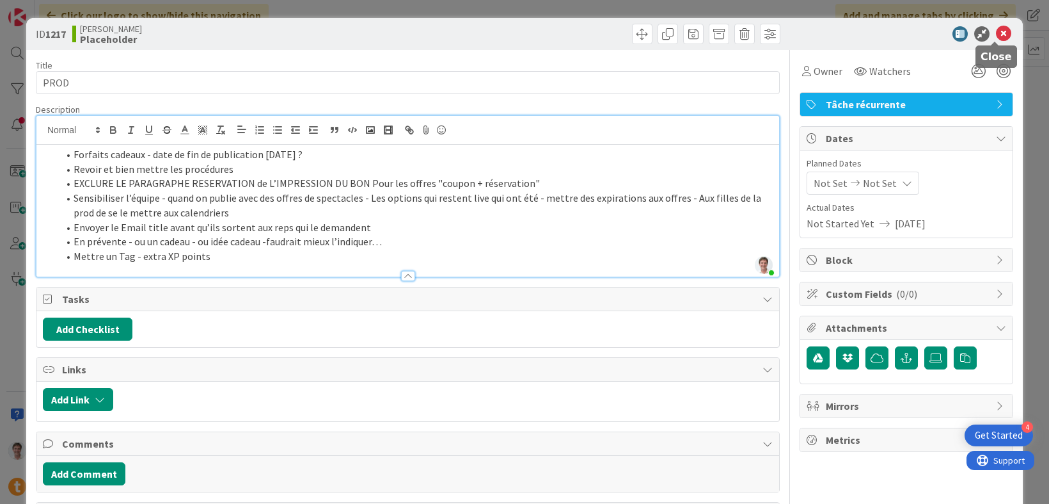
click at [997, 38] on icon at bounding box center [1003, 33] width 15 height 15
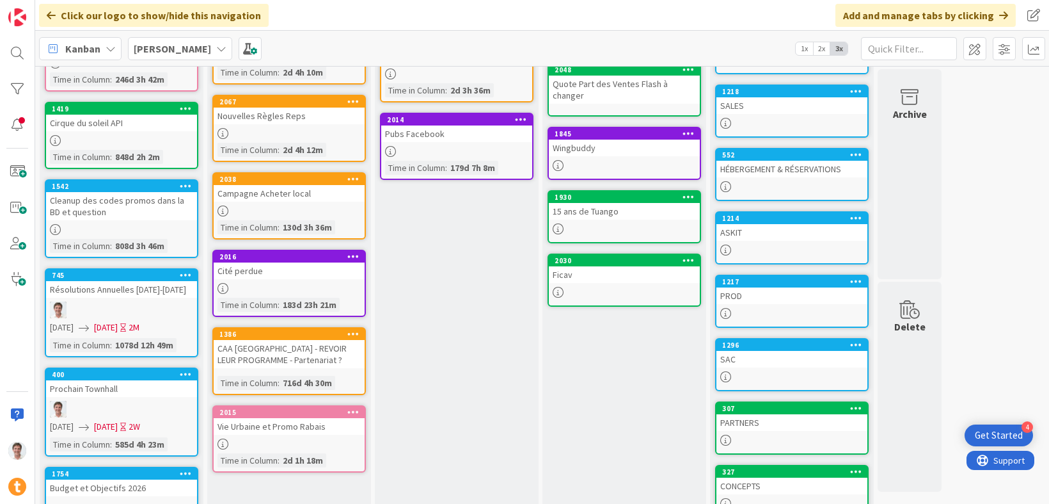
scroll to position [184, 0]
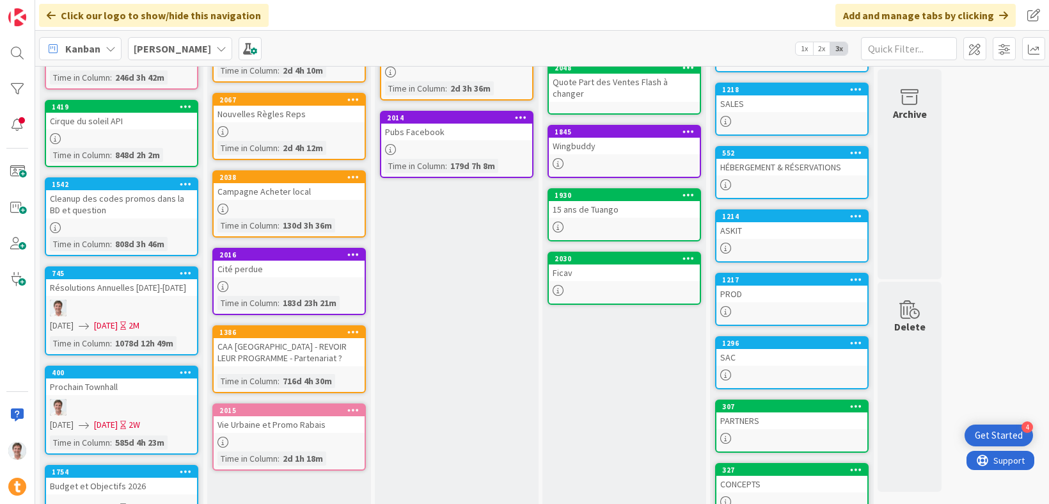
click at [762, 355] on div "SAC" at bounding box center [792, 357] width 151 height 17
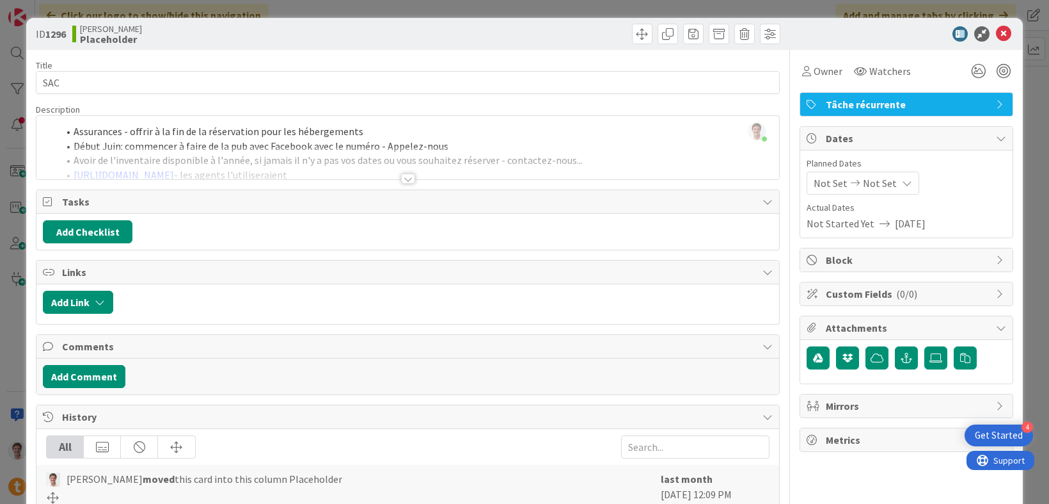
click at [401, 179] on div at bounding box center [408, 178] width 14 height 10
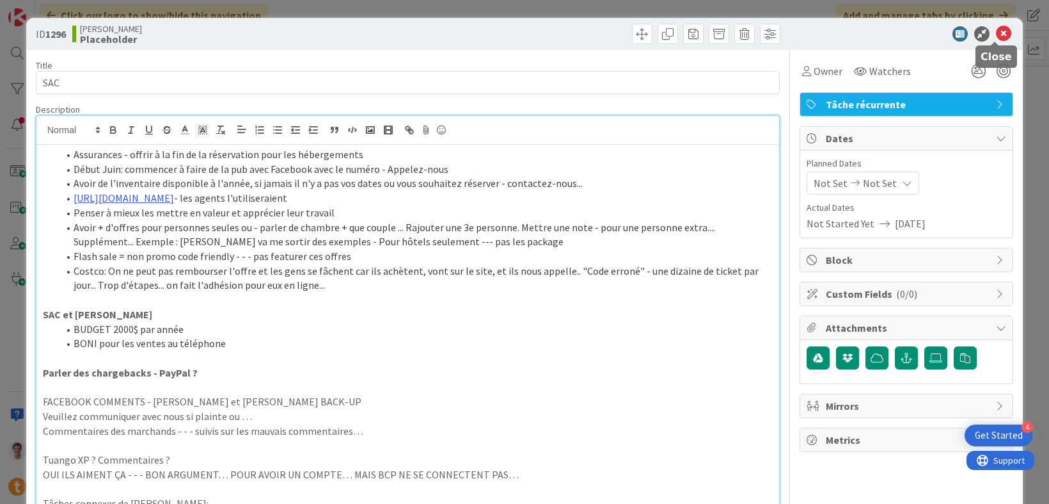
click at [996, 29] on icon at bounding box center [1003, 33] width 15 height 15
